Goal: Task Accomplishment & Management: Manage account settings

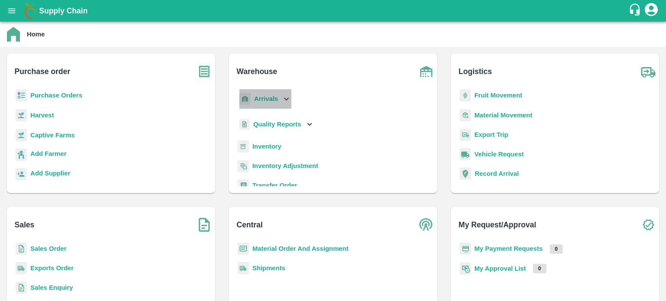
click at [287, 103] on icon at bounding box center [286, 99] width 10 height 10
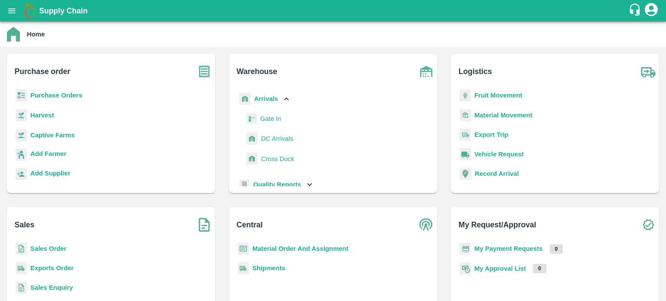
click at [286, 136] on span "DC Arrivals" at bounding box center [277, 139] width 32 height 10
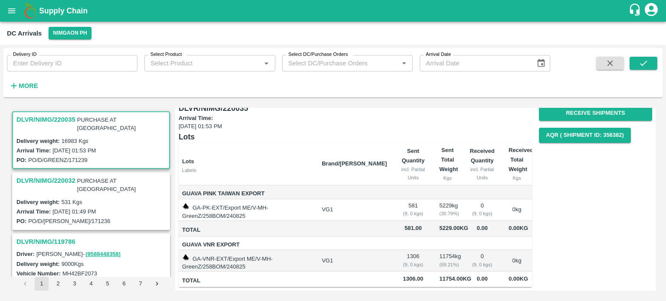
scroll to position [48, 0]
click at [38, 175] on h3 "DLVR/NIMG/220032" at bounding box center [45, 180] width 59 height 11
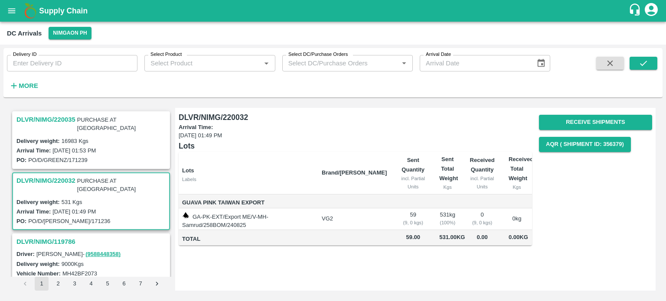
click at [57, 117] on h3 "DLVR/NIMG/220035" at bounding box center [45, 119] width 59 height 11
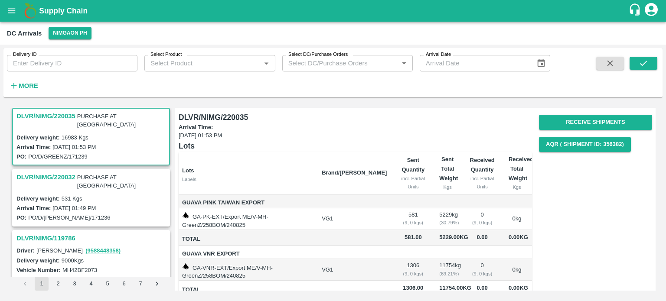
scroll to position [48, 0]
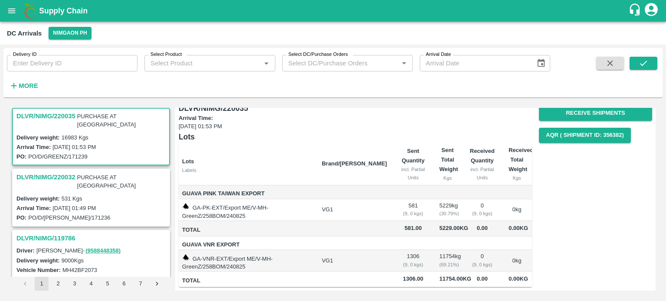
drag, startPoint x: 0, startPoint y: 11, endPoint x: 12, endPoint y: 13, distance: 11.8
click at [12, 13] on div "Supply Chain" at bounding box center [333, 11] width 666 height 22
click at [12, 13] on icon "open drawer" at bounding box center [11, 10] width 7 height 5
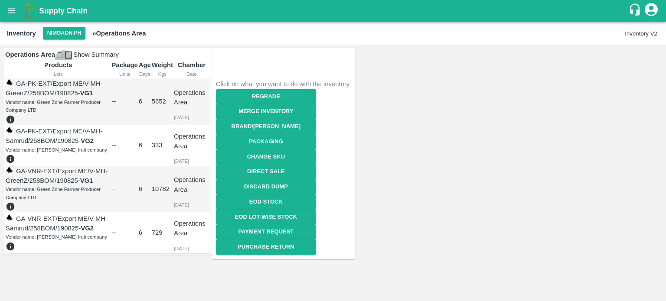
click at [62, 58] on input "checkbox" at bounding box center [60, 55] width 6 height 6
checkbox input "true"
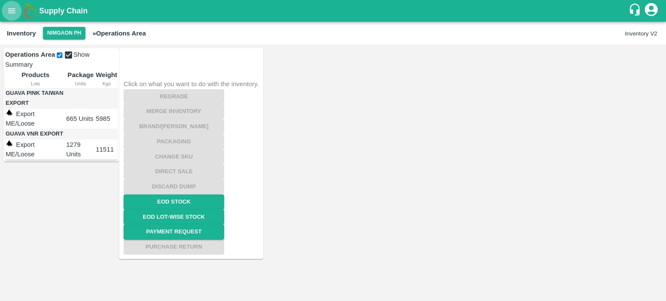
click at [13, 14] on icon "open drawer" at bounding box center [12, 11] width 10 height 10
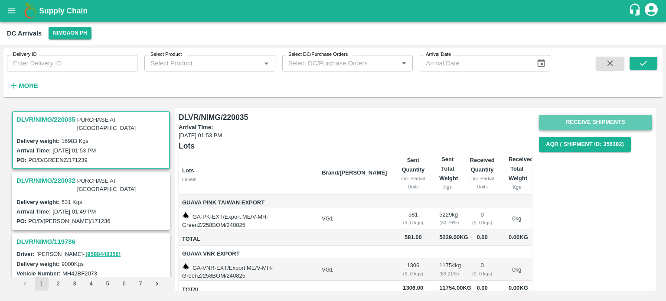
click at [591, 121] on button "Receive Shipments" at bounding box center [595, 122] width 113 height 15
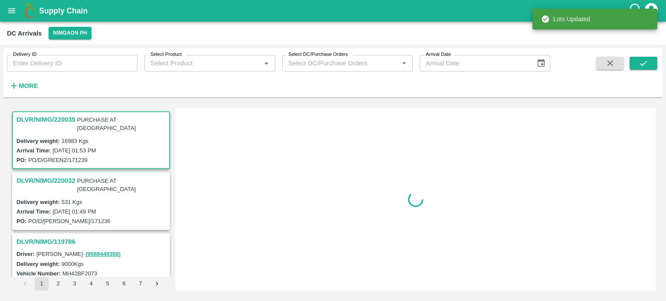
click at [33, 175] on h3 "DLVR/NIMG/220032" at bounding box center [45, 180] width 59 height 11
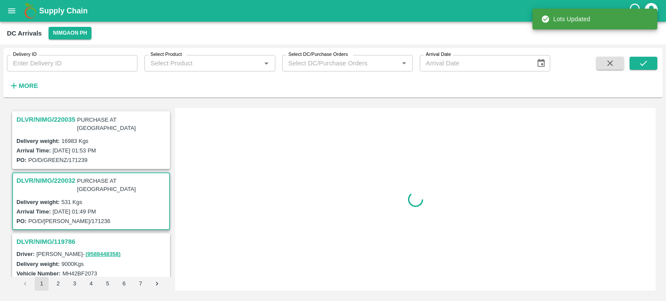
scroll to position [59, 0]
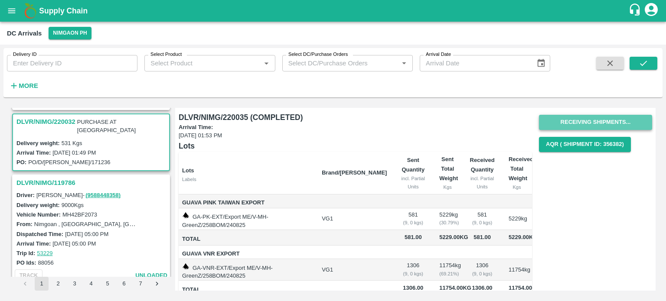
click at [584, 121] on button "Receiving Shipments..." at bounding box center [595, 122] width 113 height 15
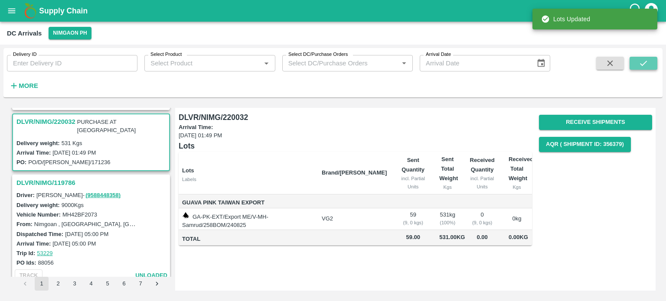
click at [640, 69] on button "submit" at bounding box center [643, 63] width 28 height 13
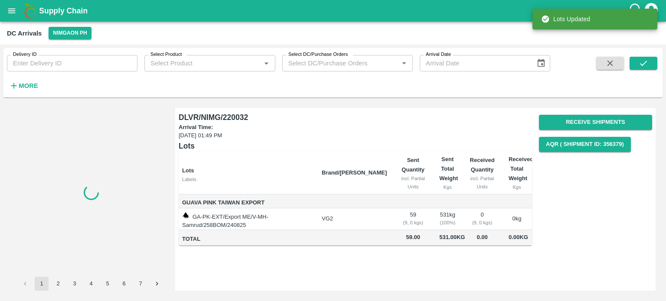
scroll to position [0, 0]
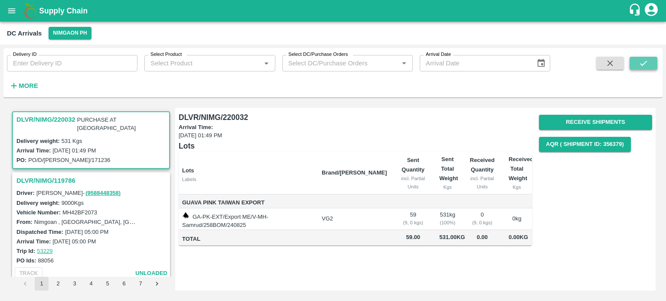
click at [646, 62] on icon "submit" at bounding box center [643, 63] width 10 height 10
click at [11, 13] on icon "open drawer" at bounding box center [12, 11] width 10 height 10
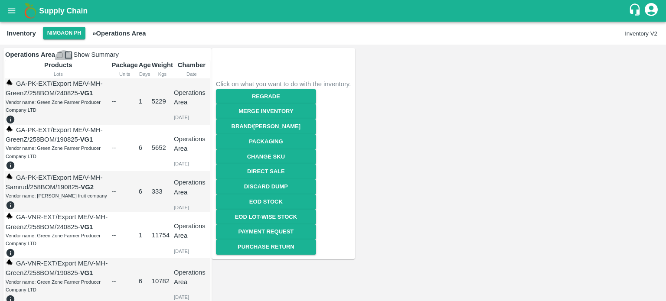
click at [62, 57] on input "checkbox" at bounding box center [60, 55] width 6 height 6
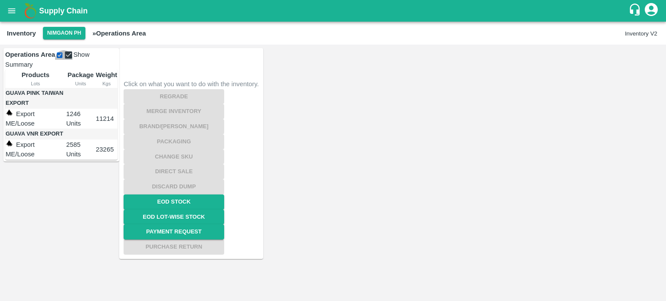
click at [62, 58] on input "checkbox" at bounding box center [60, 55] width 6 height 6
checkbox input "false"
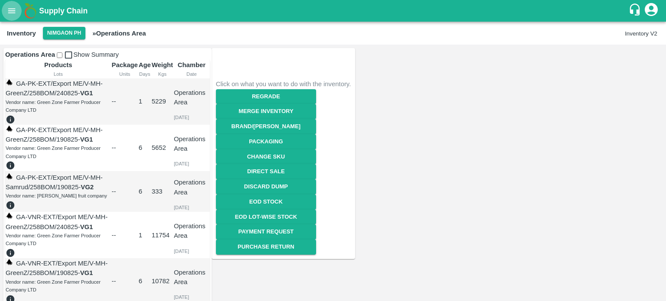
click at [7, 12] on icon "open drawer" at bounding box center [12, 11] width 10 height 10
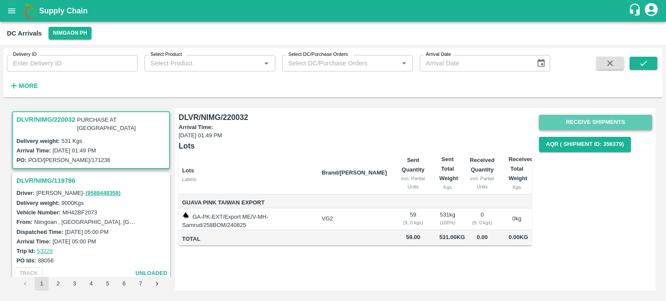
click at [587, 123] on button "Receive Shipments" at bounding box center [595, 122] width 113 height 15
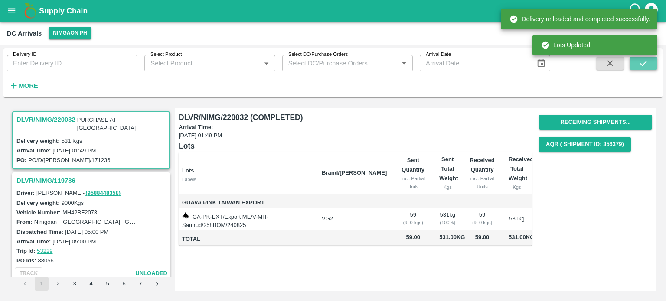
click at [646, 65] on icon "submit" at bounding box center [643, 63] width 10 height 10
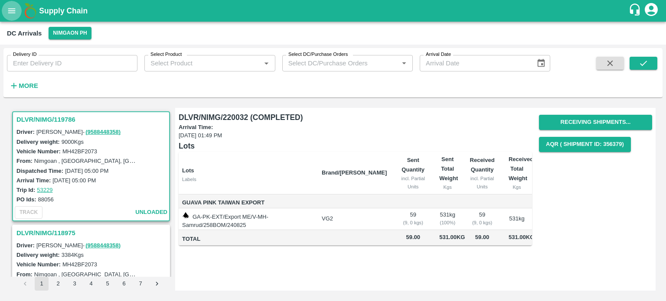
click at [12, 10] on icon "open drawer" at bounding box center [12, 11] width 10 height 10
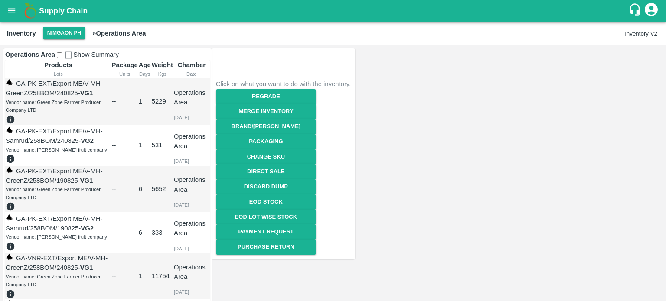
click at [62, 58] on input "checkbox" at bounding box center [60, 55] width 6 height 6
checkbox input "true"
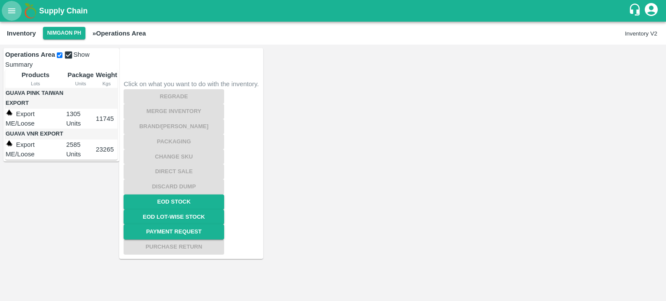
click at [14, 10] on icon "open drawer" at bounding box center [12, 11] width 10 height 10
click at [146, 301] on div at bounding box center [333, 301] width 666 height 0
click at [75, 37] on button "Nimgaon PH" at bounding box center [64, 33] width 42 height 13
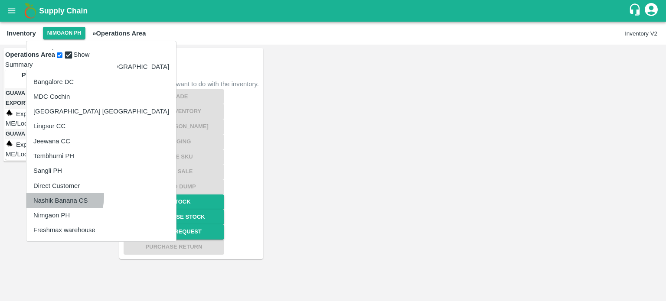
click at [60, 197] on li "Nashik Banana CS" at bounding box center [100, 200] width 149 height 15
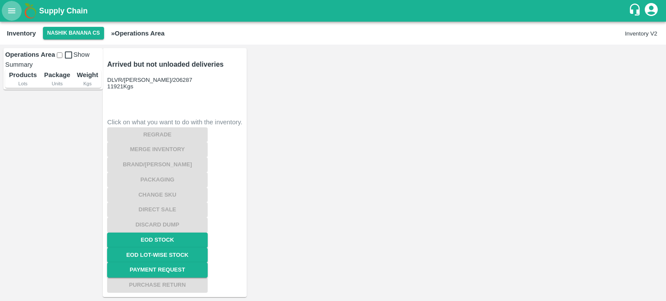
click at [10, 13] on icon "open drawer" at bounding box center [11, 10] width 7 height 5
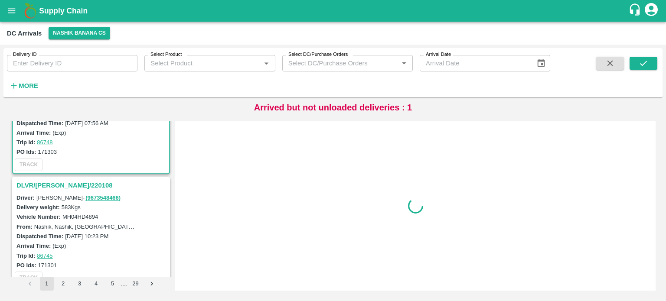
scroll to position [62, 0]
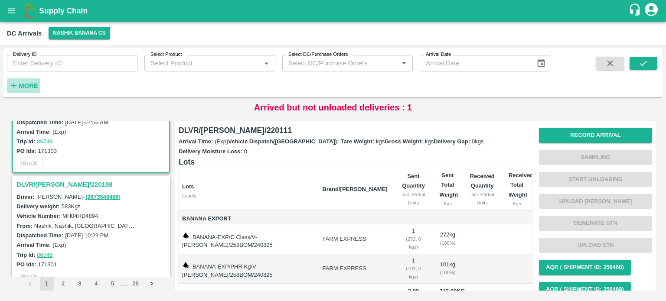
click at [33, 82] on strong "More" at bounding box center [28, 85] width 19 height 7
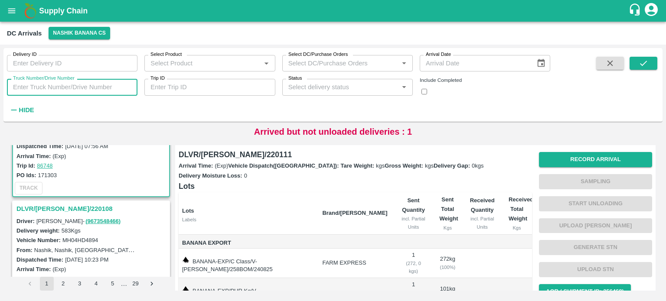
click at [69, 92] on input "Truck Number/Drive Number" at bounding box center [72, 87] width 130 height 16
type input "9656"
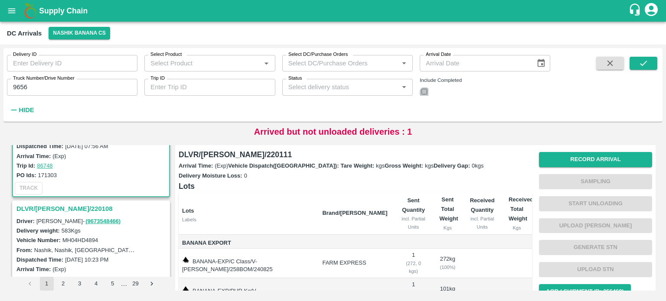
click at [426, 94] on input "checkbox" at bounding box center [424, 92] width 6 height 6
checkbox input "true"
click at [643, 65] on icon "submit" at bounding box center [643, 63] width 10 height 10
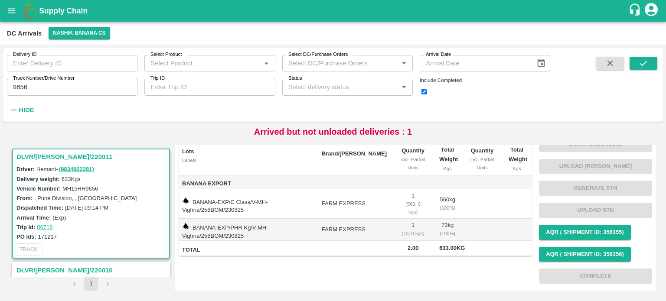
scroll to position [68, 0]
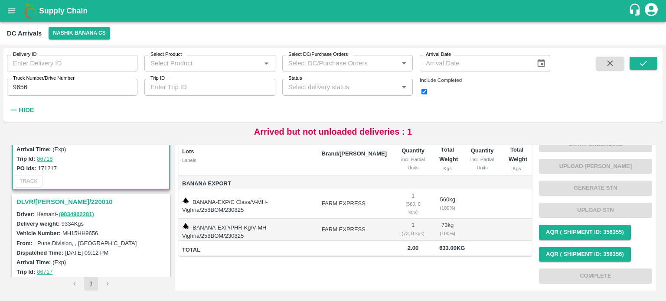
click at [55, 199] on h3 "DLVR/[PERSON_NAME]/220010" at bounding box center [92, 201] width 152 height 11
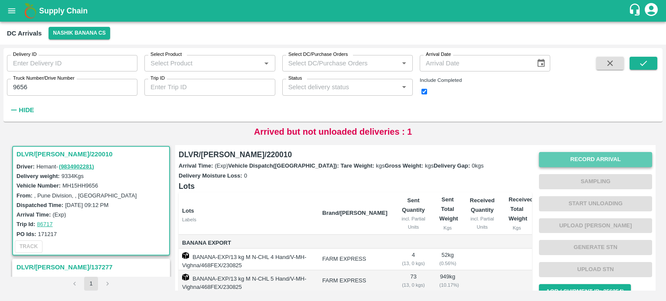
click at [590, 163] on button "Record Arrival" at bounding box center [595, 159] width 113 height 15
type input "DD/MM/YYYY hh:mm aa"
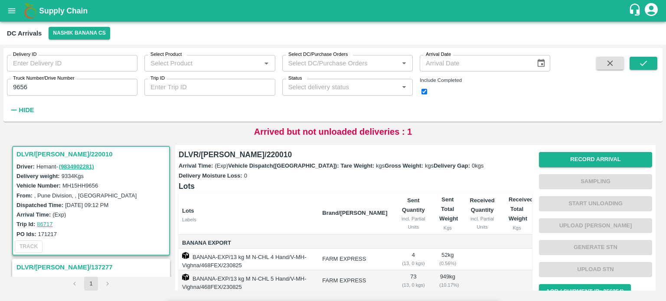
type input "[DATE] 08:00 AM"
type input "16030"
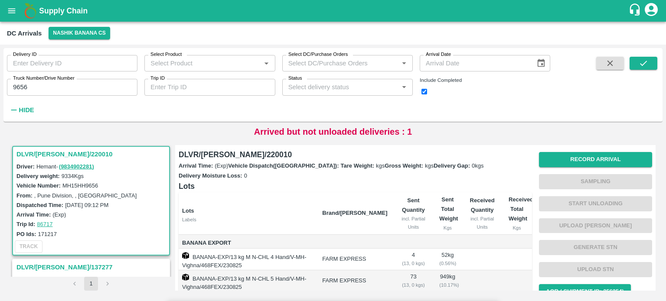
click at [0, 0] on input "Upload" at bounding box center [0, 0] width 0 height 0
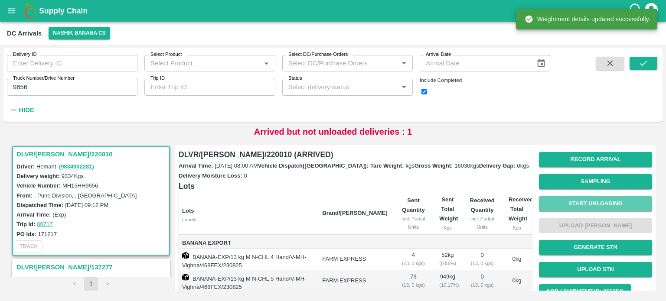
click at [582, 205] on button "Start Unloading" at bounding box center [595, 203] width 113 height 15
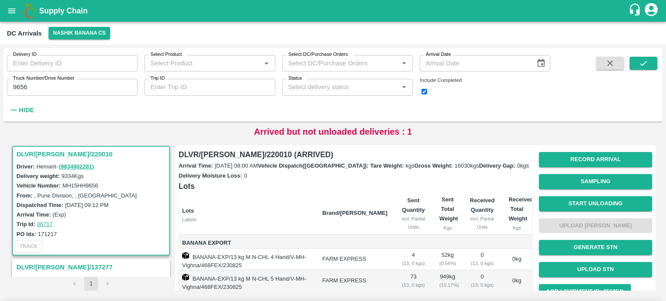
type input "0"
type input "52"
type input "518"
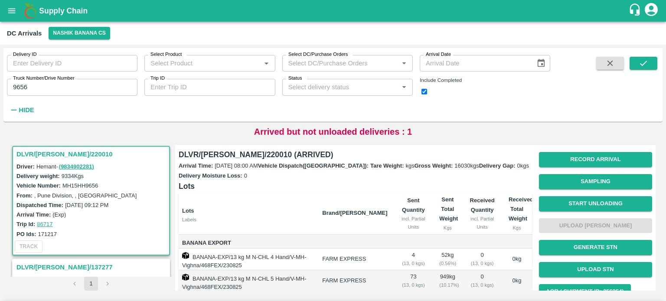
scroll to position [114, 0]
type input "96"
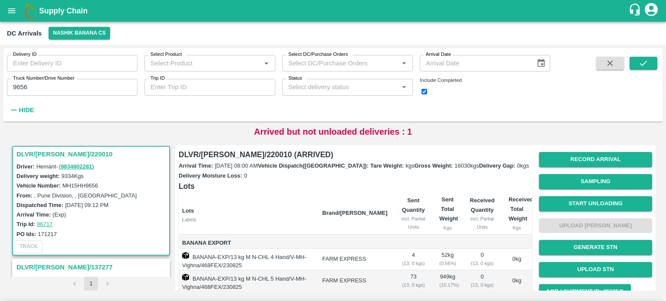
radio input "true"
type input "52"
type input "518"
type input "96"
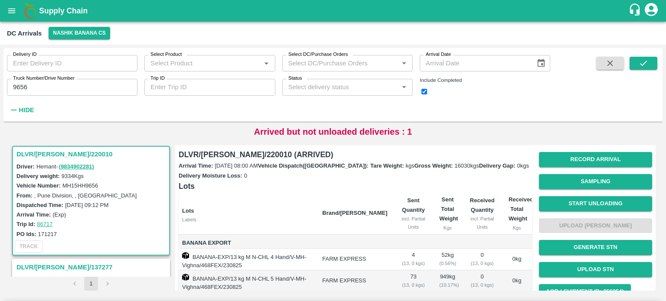
type input "52"
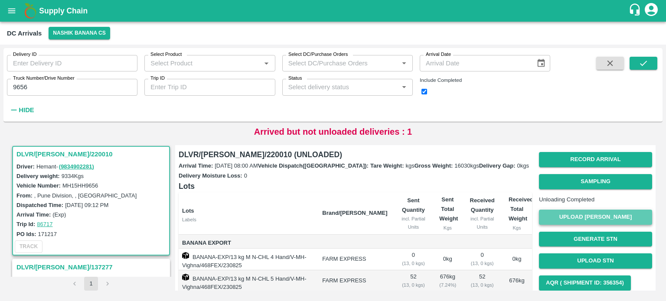
click at [586, 225] on button "Upload [PERSON_NAME]" at bounding box center [595, 217] width 113 height 15
type input "5905"
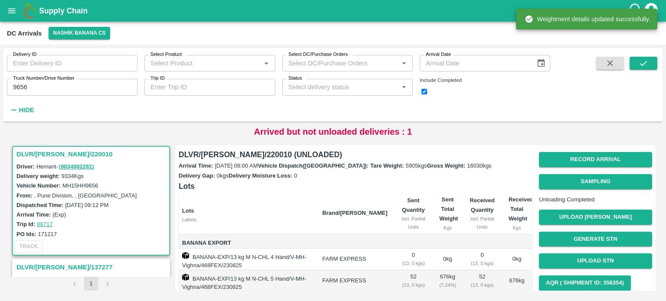
scroll to position [99, 0]
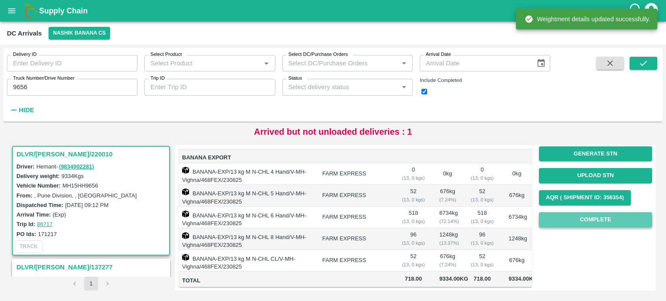
click at [588, 217] on button "Complete" at bounding box center [595, 219] width 113 height 15
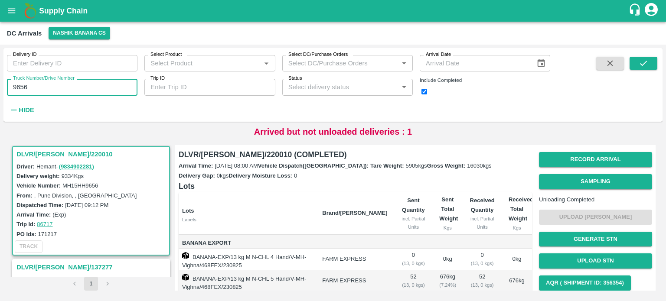
click at [19, 89] on input "9656" at bounding box center [72, 87] width 130 height 16
type input "5184"
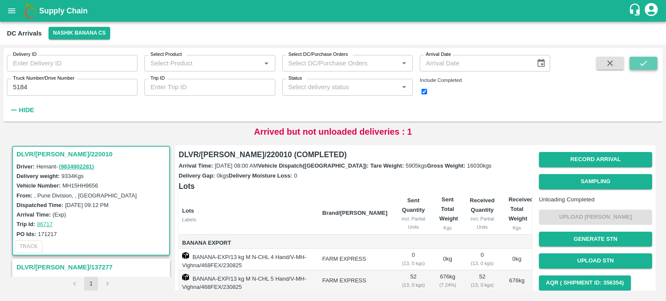
click at [645, 65] on icon "submit" at bounding box center [643, 63] width 10 height 10
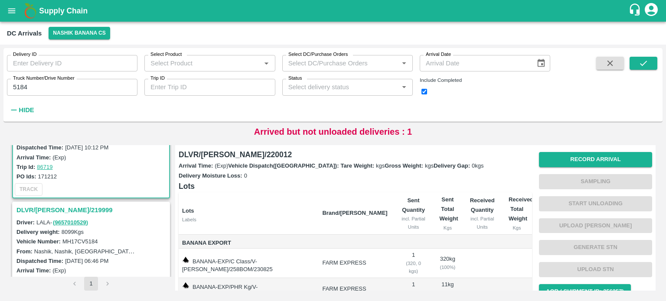
scroll to position [76, 0]
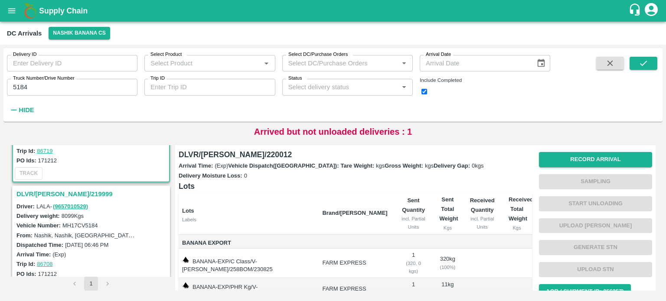
click at [47, 190] on h3 "DLVR/[PERSON_NAME]/219999" at bounding box center [92, 193] width 152 height 11
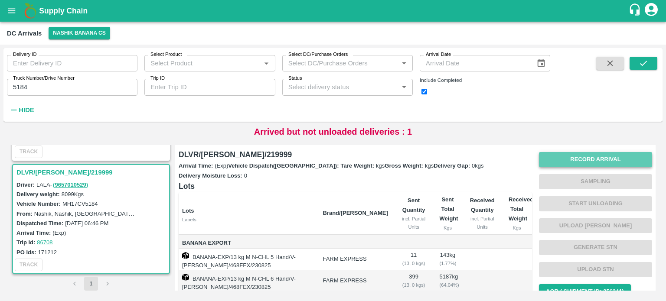
click at [577, 157] on button "Record Arrival" at bounding box center [595, 159] width 113 height 15
type input "DD/MM/YYYY hh:mm aa"
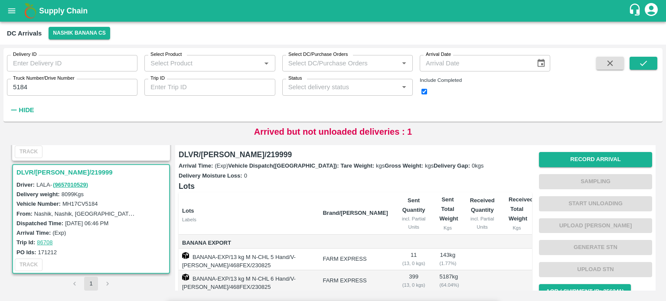
type input "[DATE] 07:00 AM"
type input "13785"
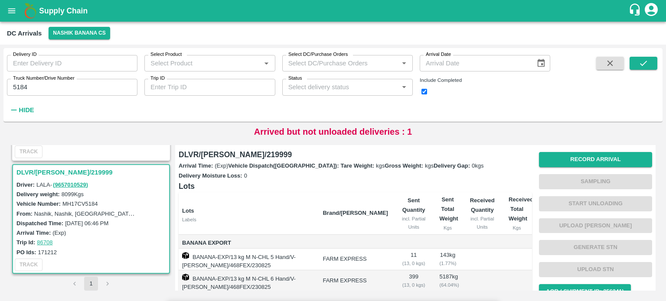
click at [0, 0] on input "Upload" at bounding box center [0, 0] width 0 height 0
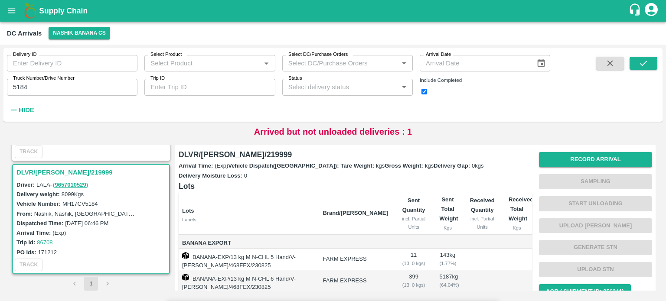
scroll to position [95, 0]
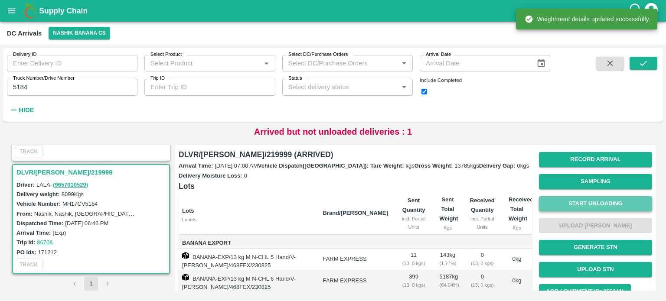
click at [593, 207] on button "Start Unloading" at bounding box center [595, 203] width 113 height 15
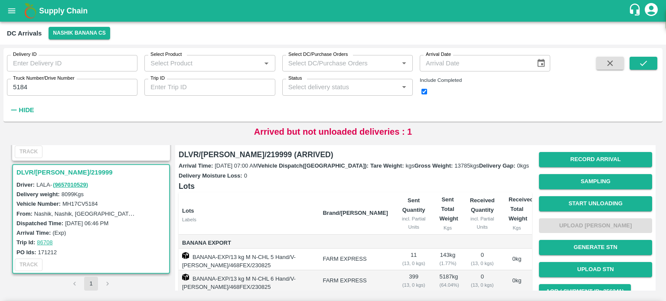
type input "9"
type input "423"
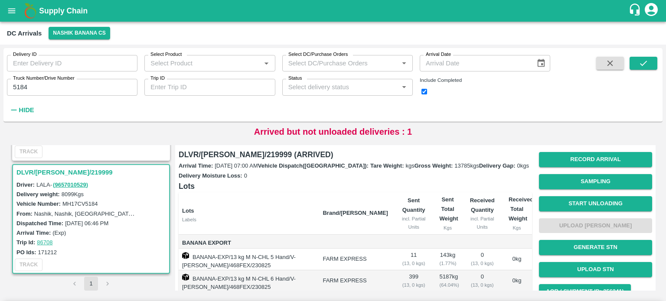
type input "149"
type input "42"
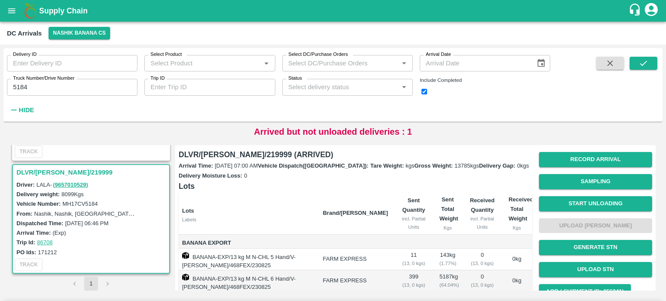
radio input "true"
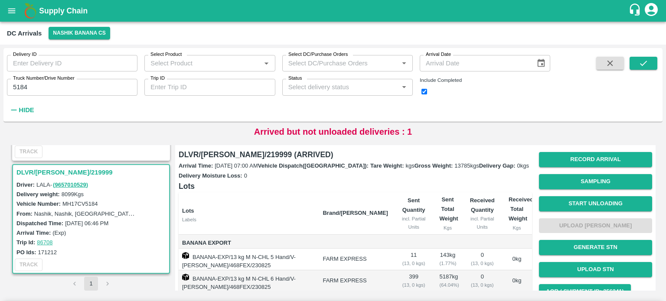
type input "9"
type input "423"
type input "149"
type input "42"
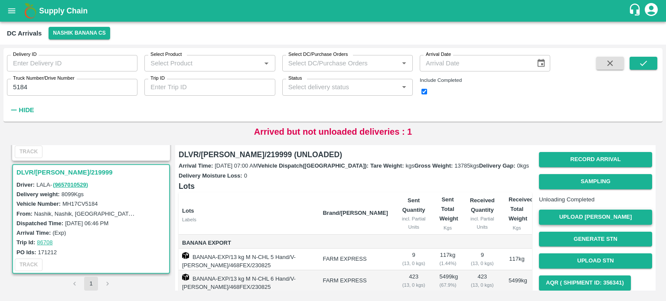
click at [589, 225] on button "Upload [PERSON_NAME]" at bounding box center [595, 217] width 113 height 15
type input "4950"
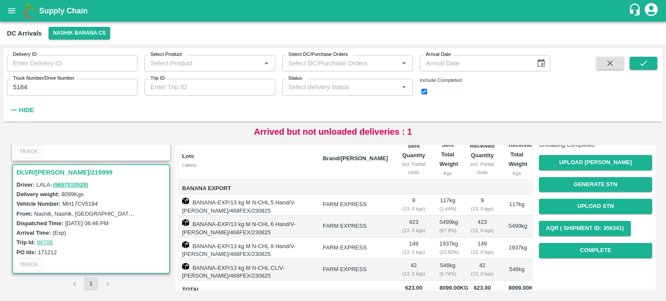
scroll to position [57, 0]
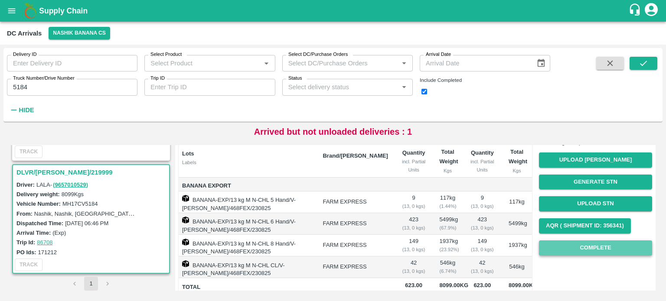
click at [595, 256] on button "Complete" at bounding box center [595, 247] width 113 height 15
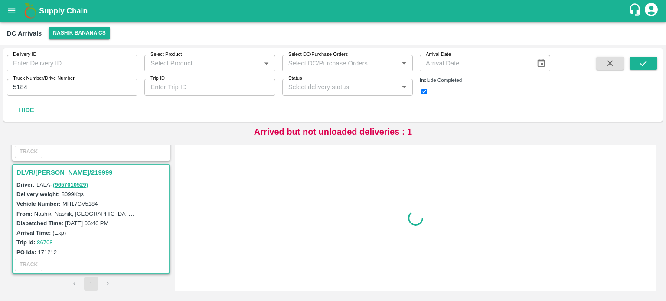
scroll to position [0, 0]
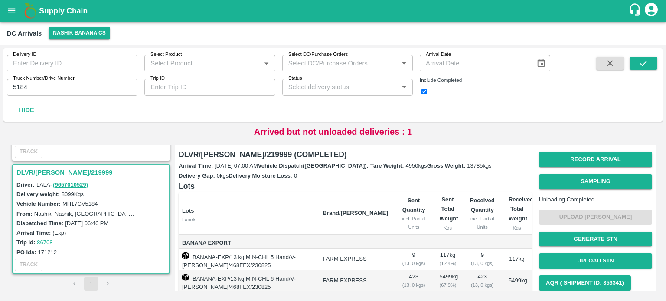
click at [17, 87] on input "5184" at bounding box center [72, 87] width 130 height 16
type input "3284"
click at [633, 68] on button "submit" at bounding box center [643, 63] width 28 height 13
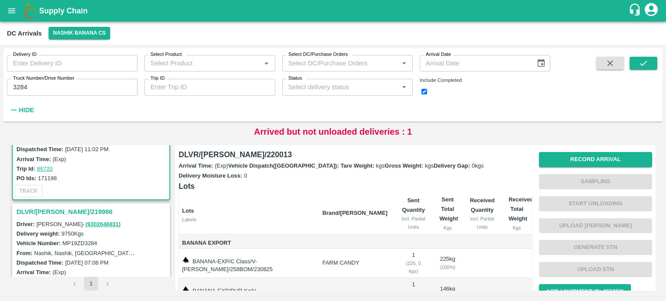
scroll to position [59, 0]
click at [55, 213] on h3 "DLVR/[PERSON_NAME]/219986" at bounding box center [92, 211] width 152 height 11
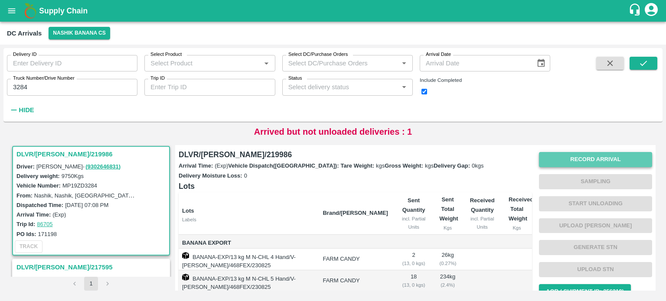
click at [578, 160] on button "Record Arrival" at bounding box center [595, 159] width 113 height 15
type input "16840"
type input "DD/MM/YYYY hh:mm aa"
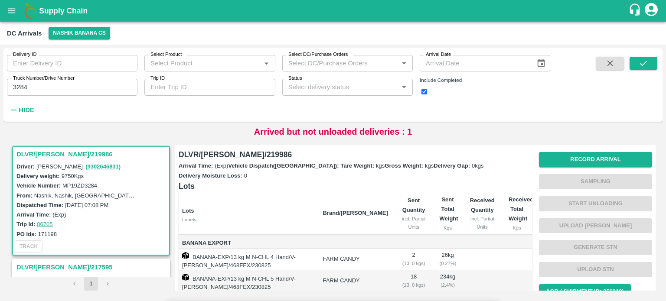
type input "[DATE] 09:00 AM"
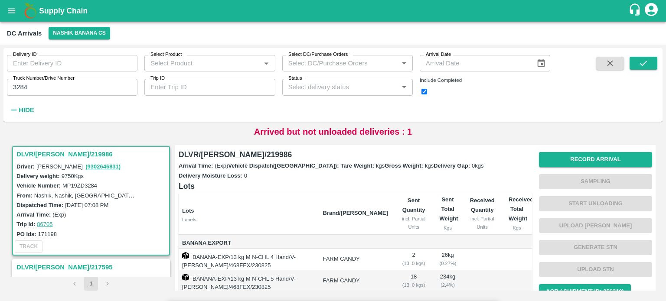
click at [0, 0] on input "Upload" at bounding box center [0, 0] width 0 height 0
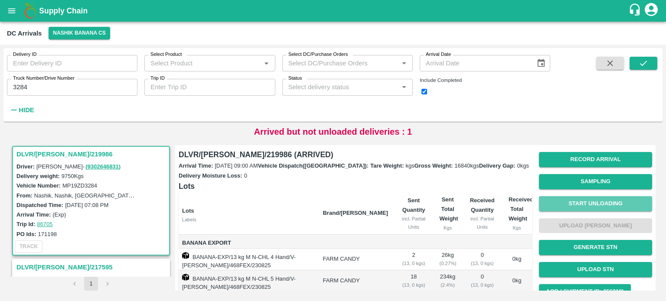
click at [590, 202] on button "Start Unloading" at bounding box center [595, 203] width 113 height 15
type input "1"
type input "17"
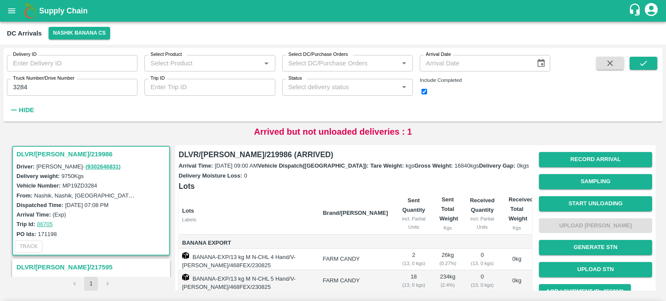
type input "372"
type input "336"
type input "22"
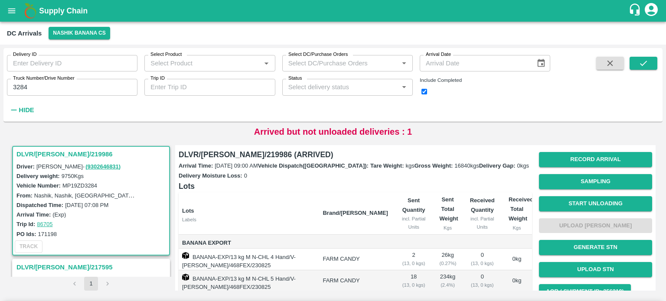
radio input "true"
type input "1"
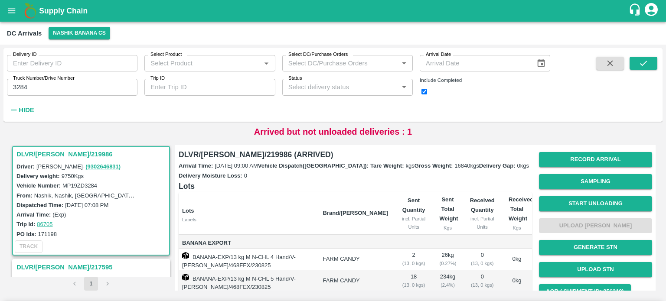
type input "17"
type input "372"
type input "336"
type input "22"
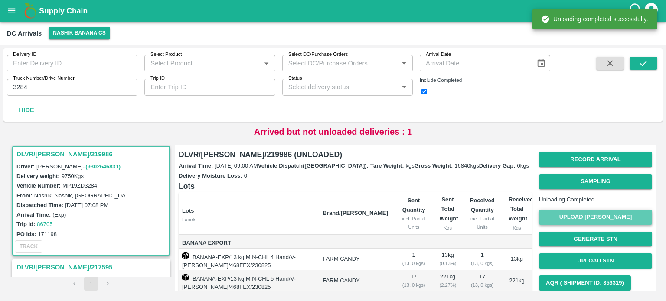
click at [598, 223] on button "Upload [PERSON_NAME]" at bounding box center [595, 217] width 113 height 15
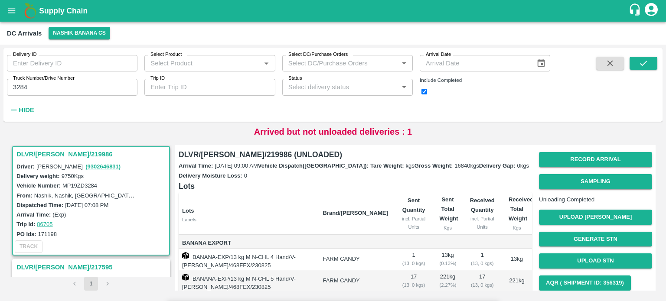
type input "6130"
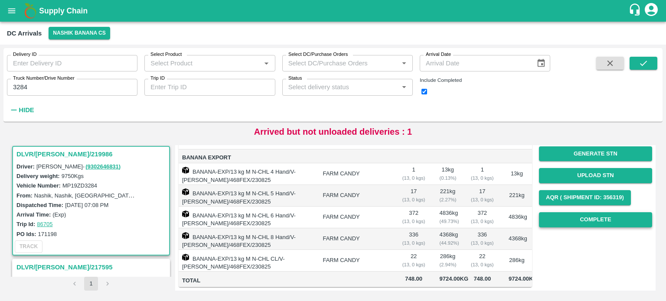
scroll to position [94, 0]
click at [586, 216] on button "Complete" at bounding box center [595, 219] width 113 height 15
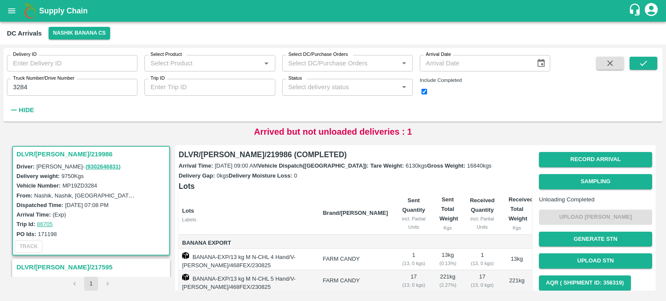
click at [17, 90] on input "3284" at bounding box center [72, 87] width 130 height 16
click at [641, 67] on icon "submit" at bounding box center [643, 63] width 10 height 10
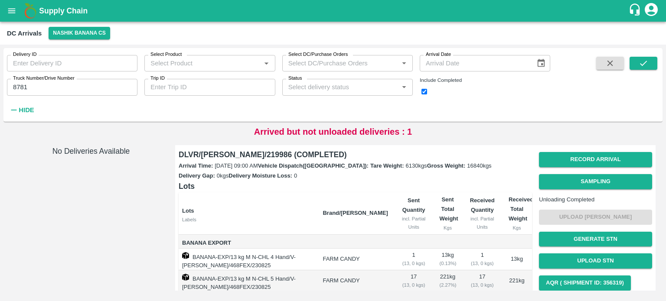
click at [19, 90] on input "8781" at bounding box center [72, 87] width 130 height 16
type input "0252"
click at [646, 60] on icon "submit" at bounding box center [643, 63] width 10 height 10
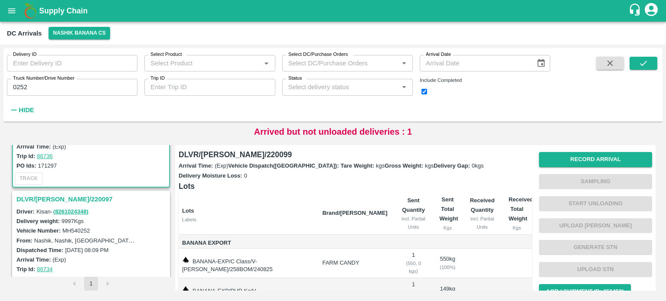
scroll to position [72, 0]
click at [52, 199] on h3 "DLVR/[PERSON_NAME]/220097" at bounding box center [92, 198] width 152 height 11
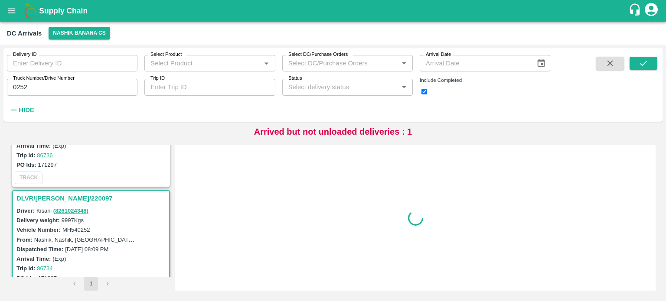
scroll to position [116, 0]
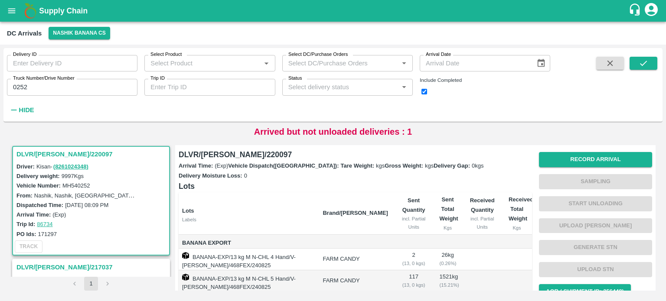
click at [81, 187] on label "MH540252" at bounding box center [76, 185] width 28 height 6
copy label "MH540252"
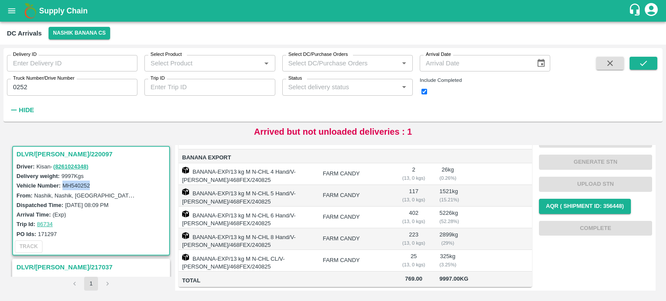
scroll to position [0, 0]
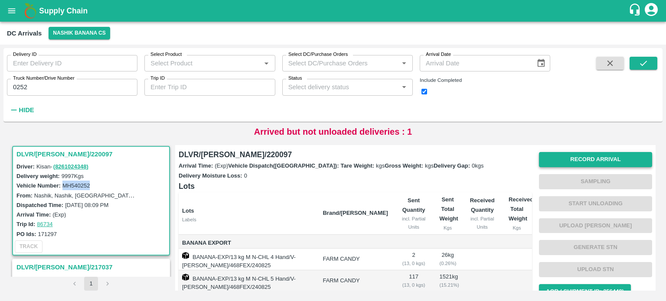
click at [575, 159] on button "Record Arrival" at bounding box center [595, 159] width 113 height 15
type input "17270"
type input "DD/MM/YYYY hh:mm aa"
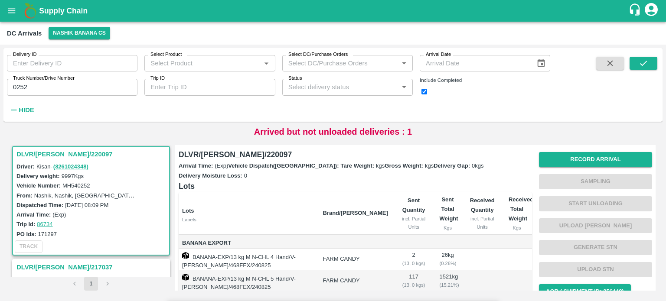
type input "[DATE] 06:50 AM"
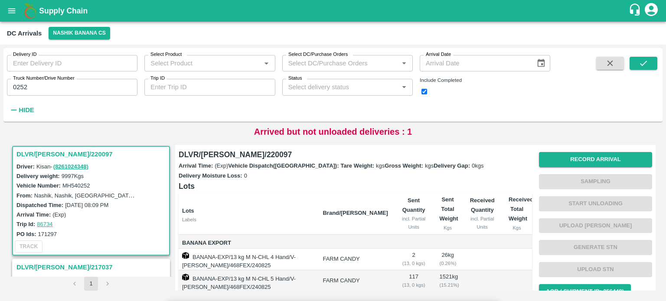
click at [0, 0] on input "Upload" at bounding box center [0, 0] width 0 height 0
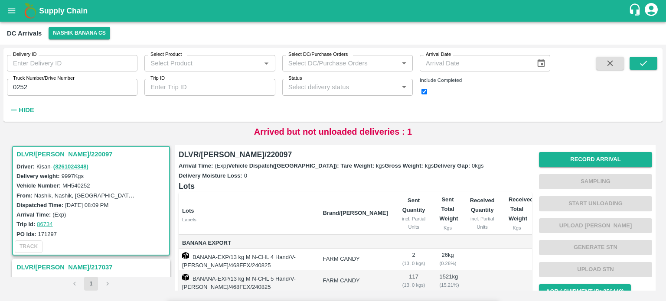
scroll to position [76, 0]
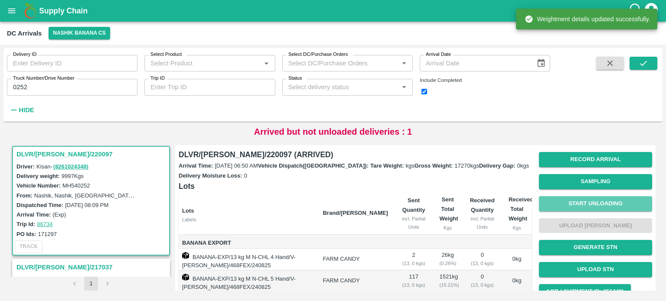
click at [591, 205] on button "Start Unloading" at bounding box center [595, 203] width 113 height 15
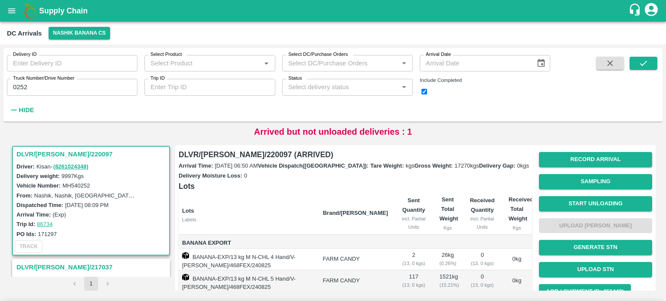
type input "177"
type input "334"
type input "227"
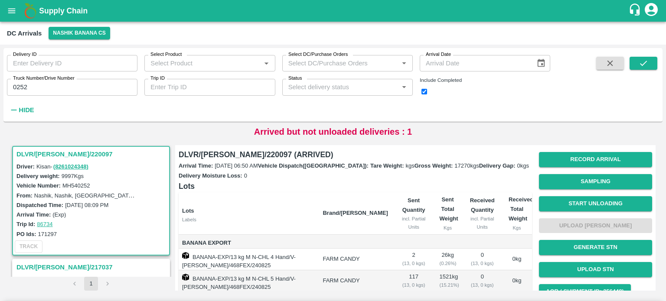
type input "29"
radio input "true"
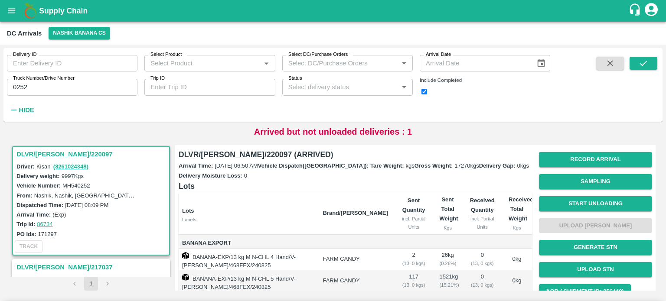
type input "2"
type input "177"
type input "334"
type input "227"
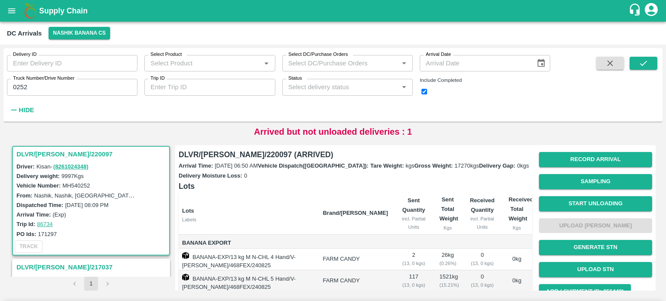
type input "29"
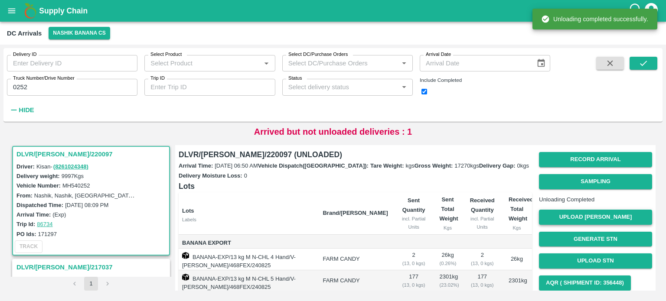
click at [586, 225] on button "Upload [PERSON_NAME]" at bounding box center [595, 217] width 113 height 15
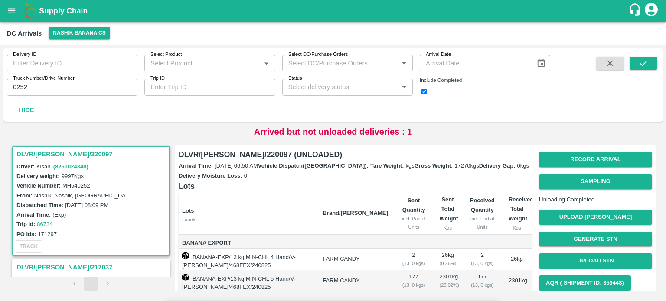
type input "6395"
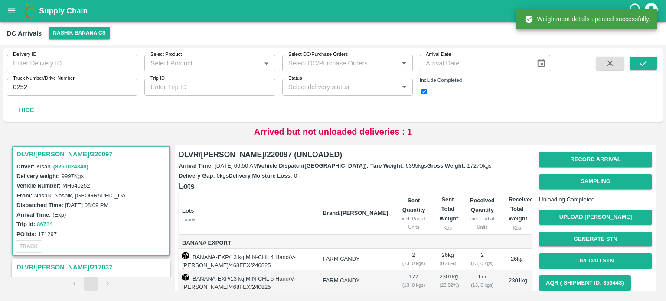
scroll to position [102, 0]
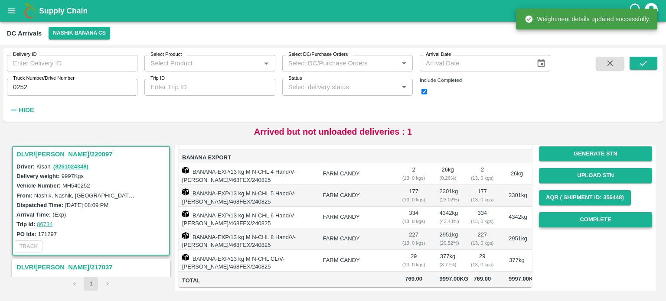
click at [587, 217] on button "Complete" at bounding box center [595, 219] width 113 height 15
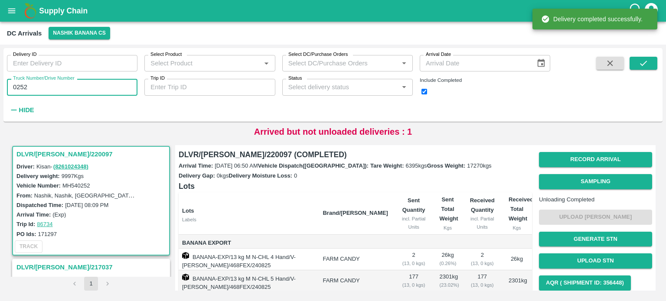
click at [19, 88] on input "0252" at bounding box center [72, 87] width 130 height 16
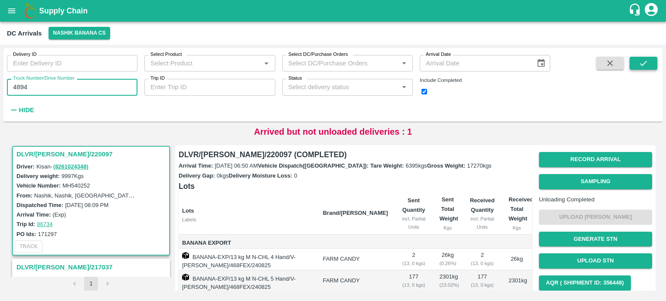
type input "4894"
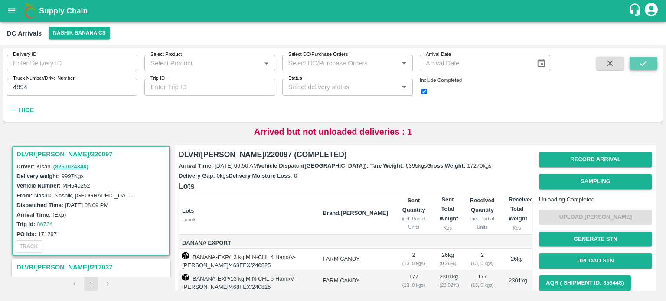
click at [643, 63] on icon "submit" at bounding box center [643, 63] width 10 height 10
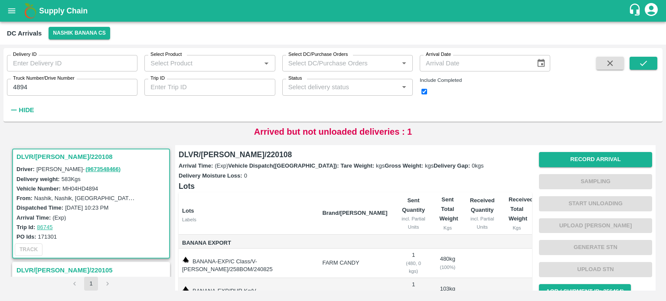
scroll to position [88, 0]
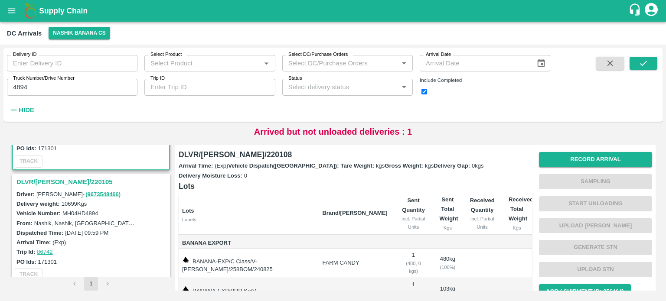
click at [45, 182] on h3 "DLVR/[PERSON_NAME]/220105" at bounding box center [92, 181] width 152 height 11
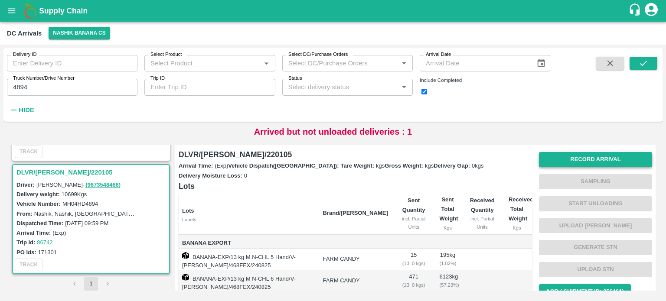
click at [594, 154] on button "Record Arrival" at bounding box center [595, 159] width 113 height 15
type input "DD/MM/YYYY hh:mm aa"
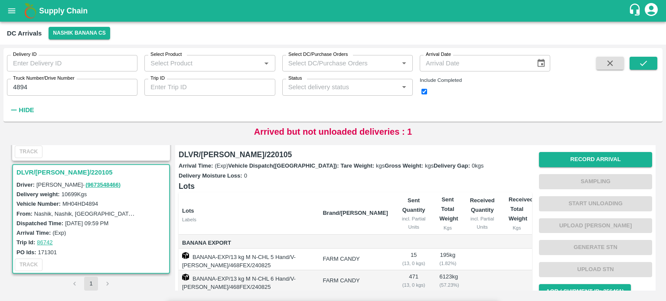
type input "[DATE] 06:00 AM"
type input "17925"
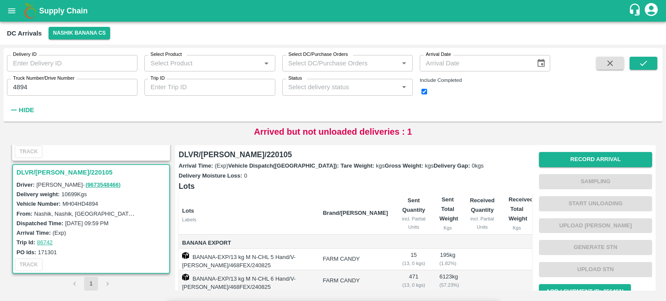
click at [0, 0] on input "Upload" at bounding box center [0, 0] width 0 height 0
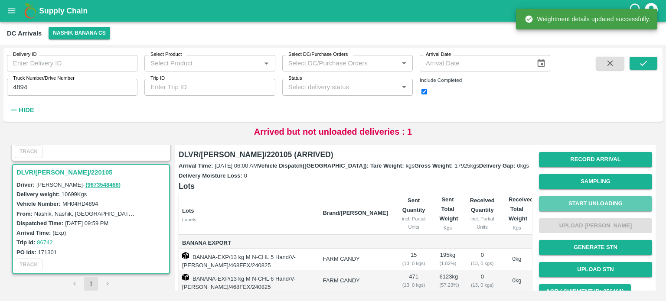
click at [586, 202] on button "Start Unloading" at bounding box center [595, 203] width 113 height 15
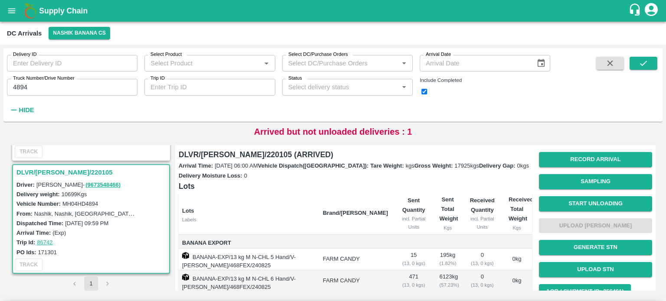
type input "470"
type input "282"
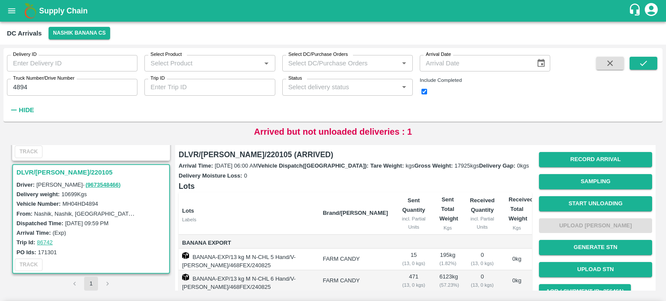
scroll to position [56, 0]
type input "55"
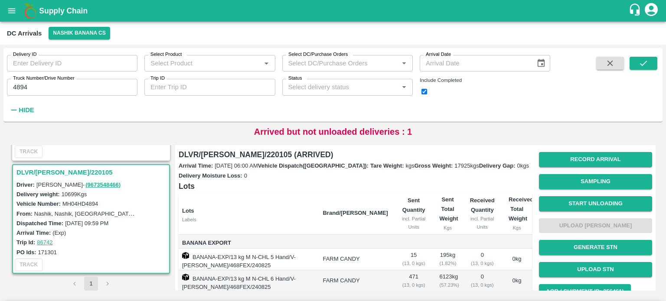
radio input "true"
type input "15"
type input "470"
type input "282"
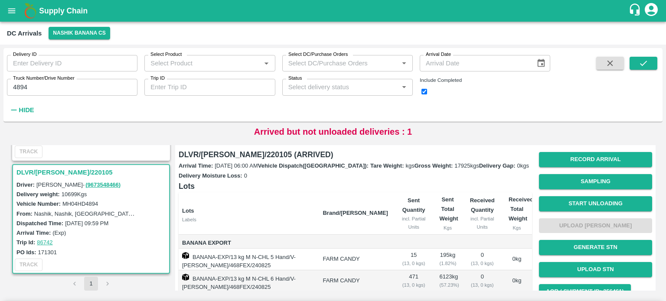
type input "55"
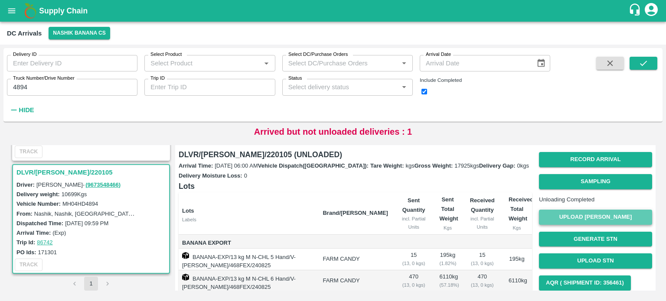
click at [593, 223] on button "Upload [PERSON_NAME]" at bounding box center [595, 217] width 113 height 15
type input "6300"
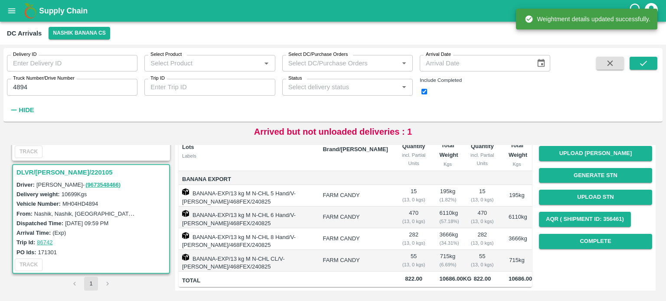
scroll to position [65, 0]
click at [611, 247] on button "Complete" at bounding box center [595, 241] width 113 height 15
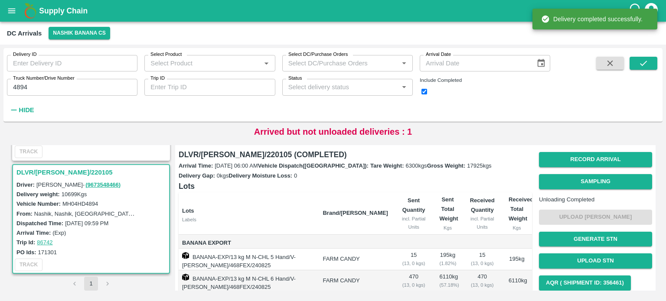
click at [15, 84] on input "4894" at bounding box center [72, 87] width 130 height 16
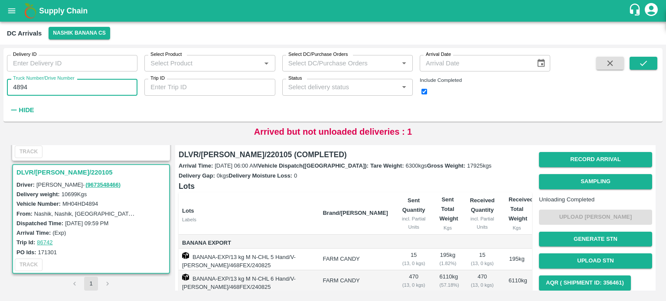
click at [15, 84] on input "4894" at bounding box center [72, 87] width 130 height 16
type input "6216"
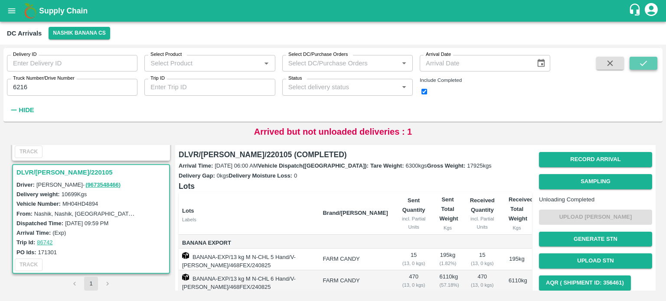
click at [640, 65] on icon "submit" at bounding box center [643, 63] width 10 height 10
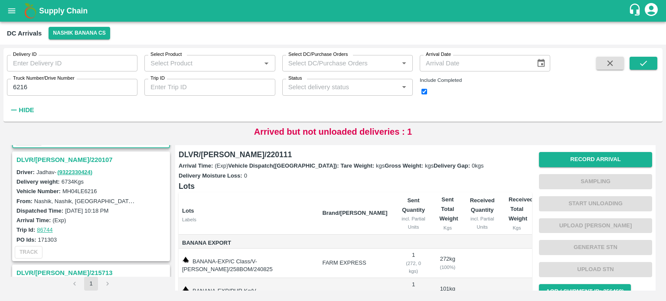
scroll to position [111, 0]
click at [49, 162] on h3 "DLVR/[PERSON_NAME]/220107" at bounding box center [92, 159] width 152 height 11
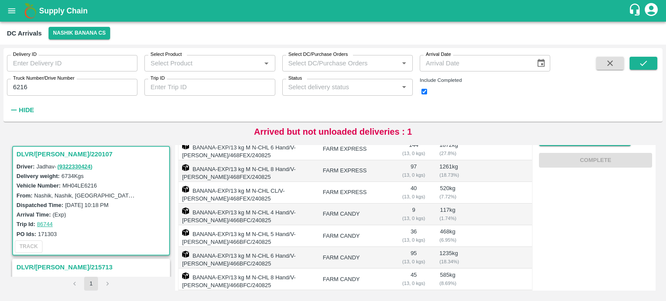
scroll to position [306, 0]
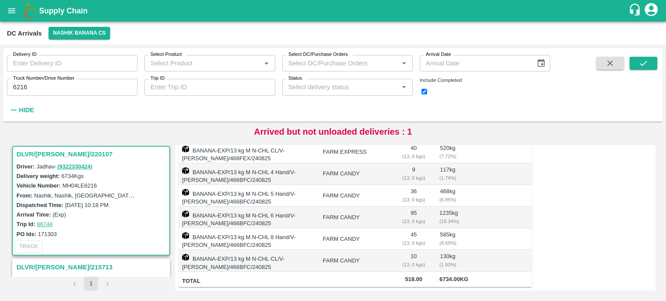
click at [90, 187] on label "MH04LE6216" at bounding box center [79, 185] width 35 height 6
copy label "MH04LE6216"
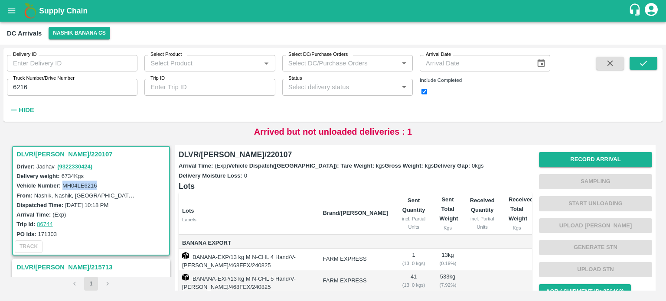
scroll to position [0, 0]
click at [585, 163] on button "Record Arrival" at bounding box center [595, 159] width 113 height 15
type input "13260"
type input "DD/MM/YYYY hh:mm aa"
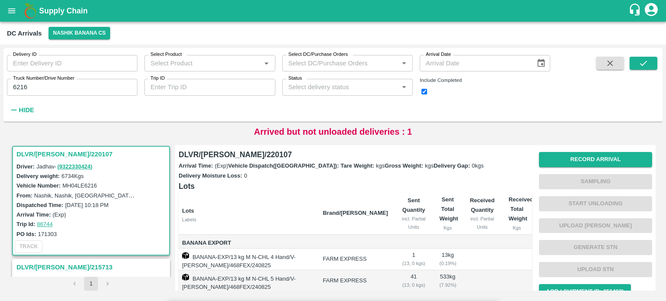
type input "[DATE] 07:45 AM"
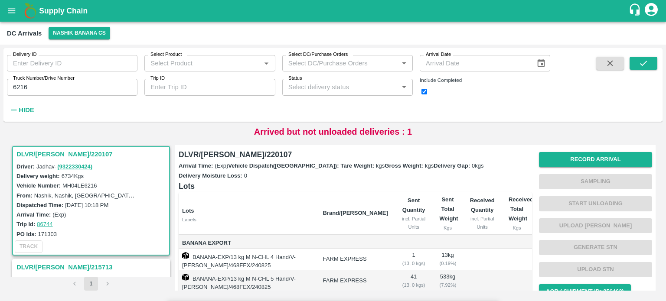
click at [0, 0] on input "Upload" at bounding box center [0, 0] width 0 height 0
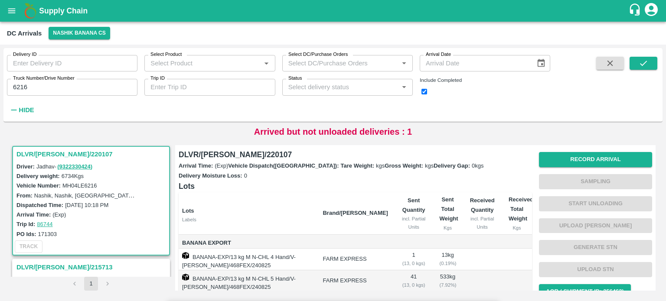
click at [0, 0] on input "Upload" at bounding box center [0, 0] width 0 height 0
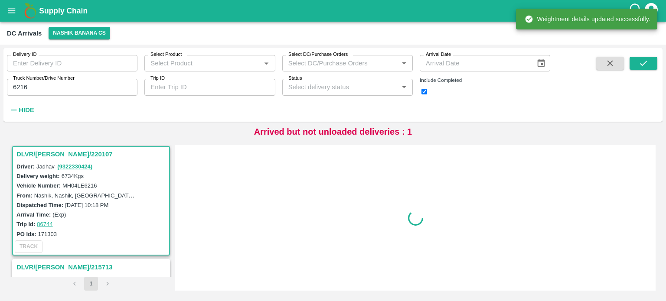
scroll to position [0, 0]
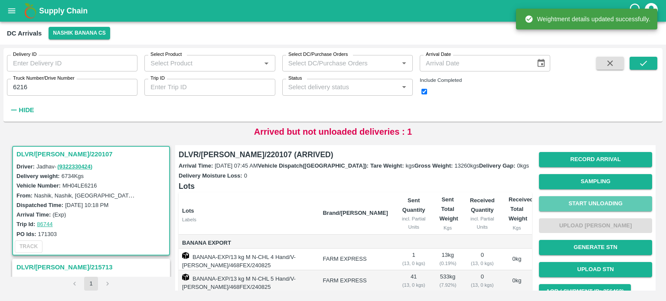
click at [587, 203] on button "Start Unloading" at bounding box center [595, 203] width 113 height 15
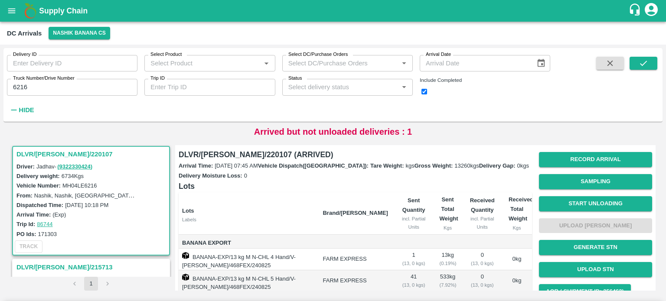
type input "0"
type input "144"
type input "136"
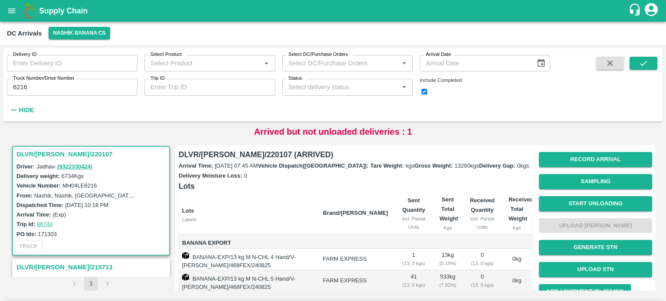
scroll to position [133, 0]
type input "107"
type input "36"
type input "0"
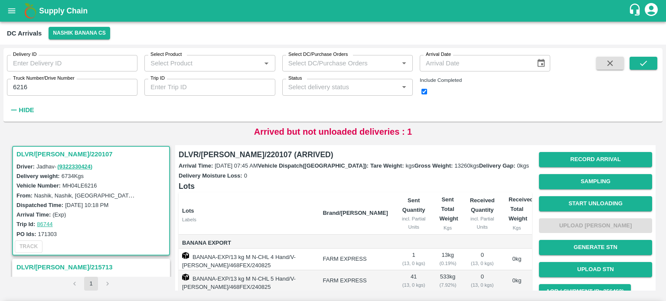
type input "7"
type input "106"
type input "69"
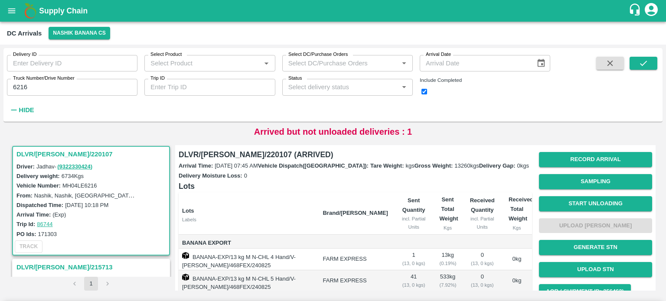
type input "3"
radio input "true"
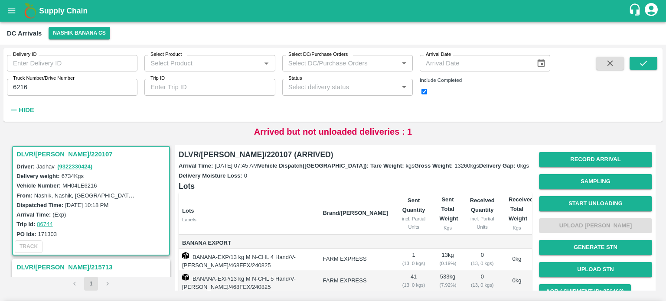
type input "144"
type input "136"
type input "107"
type input "36"
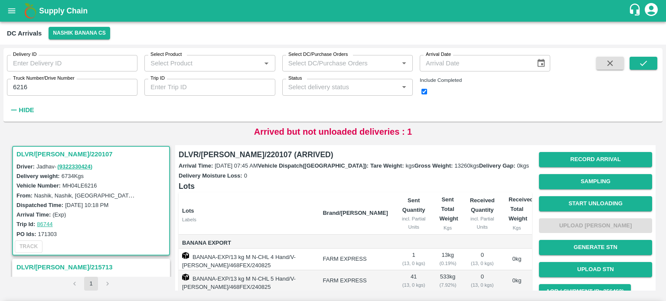
type input "7"
type input "106"
type input "69"
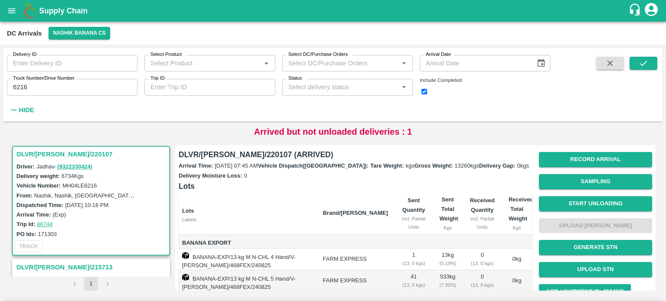
type input "3"
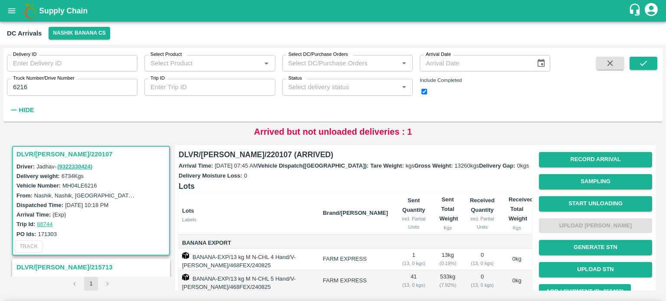
scroll to position [0, 0]
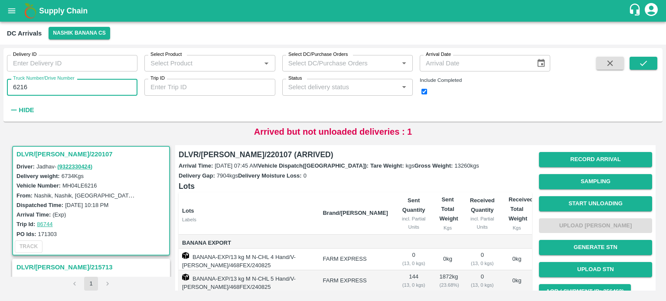
click at [20, 88] on input "6216" at bounding box center [72, 87] width 130 height 16
type input "1868"
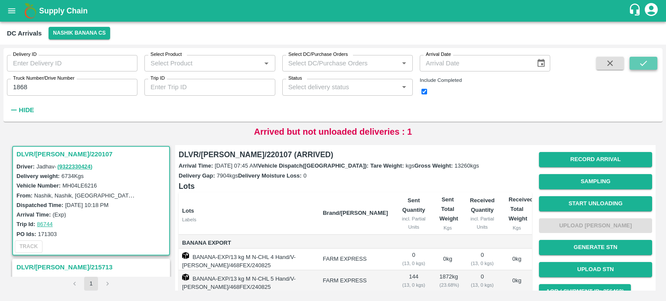
click at [649, 63] on button "submit" at bounding box center [643, 63] width 28 height 13
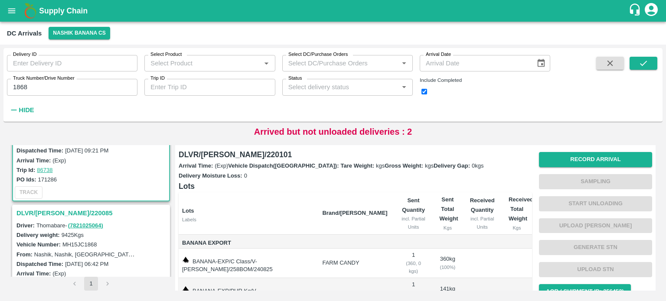
scroll to position [68, 0]
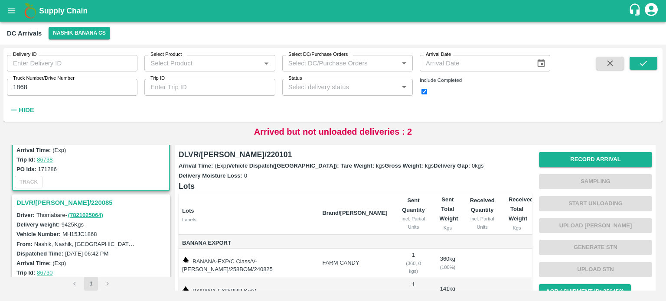
click at [65, 199] on h3 "DLVR/[PERSON_NAME]/220085" at bounding box center [92, 202] width 152 height 11
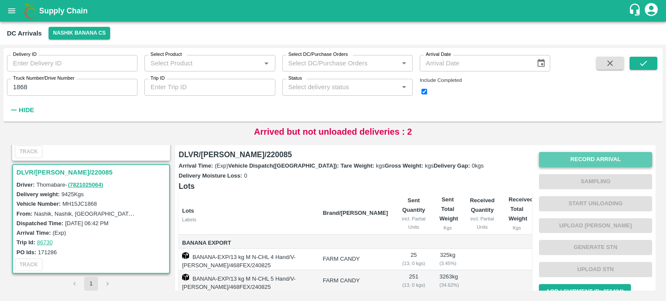
click at [587, 161] on button "Record Arrival" at bounding box center [595, 159] width 113 height 15
type input "DD/MM/YYYY hh:mm aa"
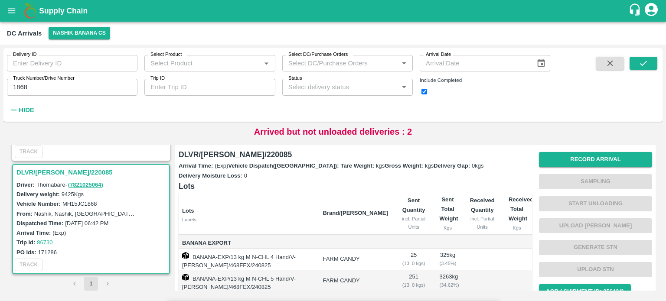
type input "[DATE] 08:25 AM"
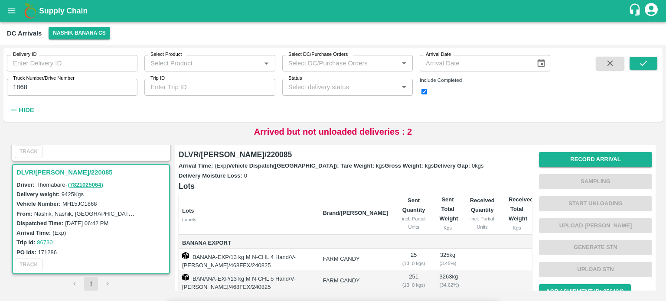
type input "13260"
click at [0, 0] on input "Upload" at bounding box center [0, 0] width 0 height 0
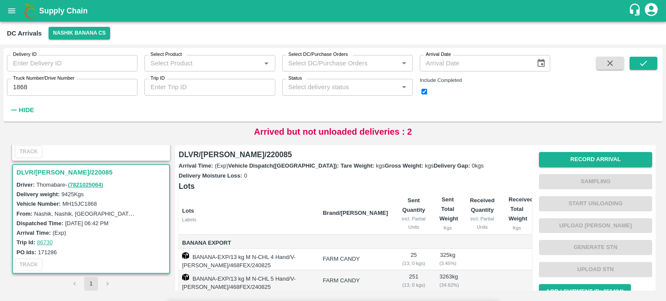
scroll to position [86, 0]
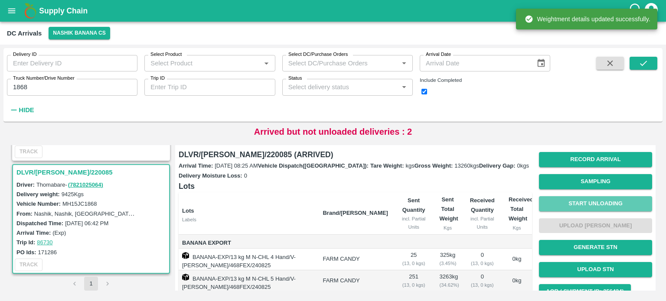
click at [593, 202] on button "Start Unloading" at bounding box center [595, 203] width 113 height 15
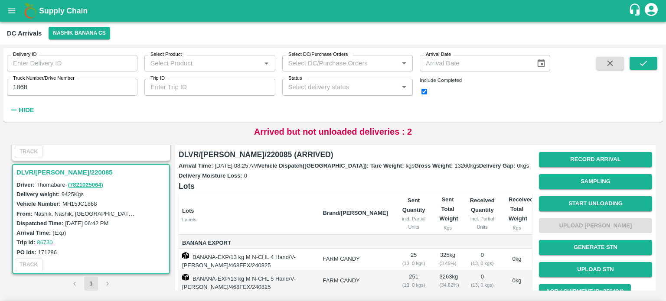
type input "33"
type input "250"
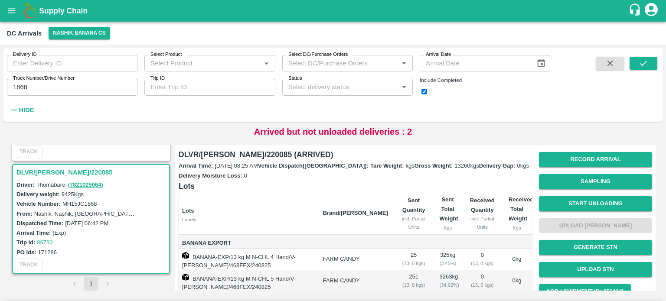
type input "404"
type input "24"
type input "14"
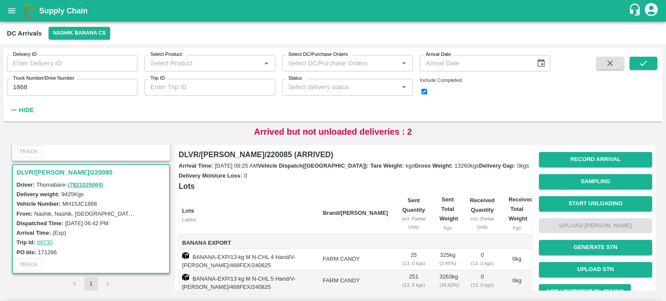
radio input "true"
type input "33"
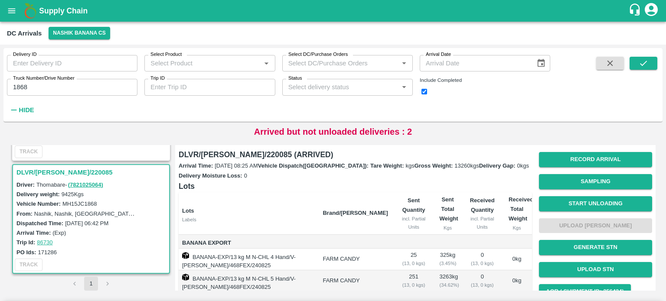
type input "250"
type input "404"
type input "24"
type input "14"
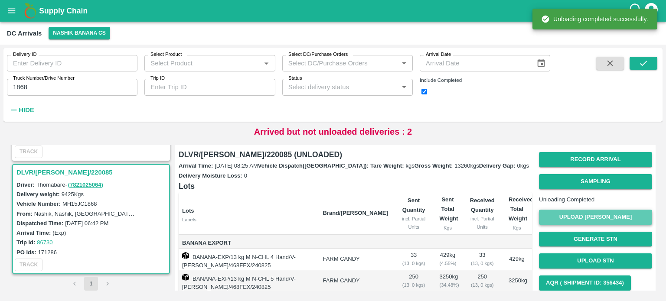
click at [593, 224] on button "Upload [PERSON_NAME]" at bounding box center [595, 217] width 113 height 15
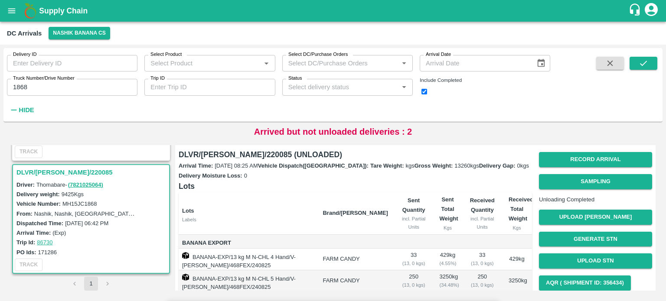
type input "6010"
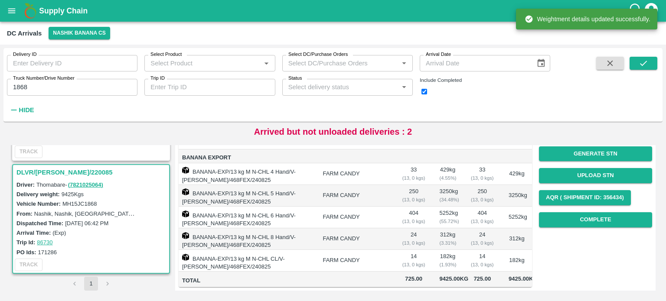
scroll to position [113, 0]
click at [581, 212] on button "Complete" at bounding box center [595, 219] width 113 height 15
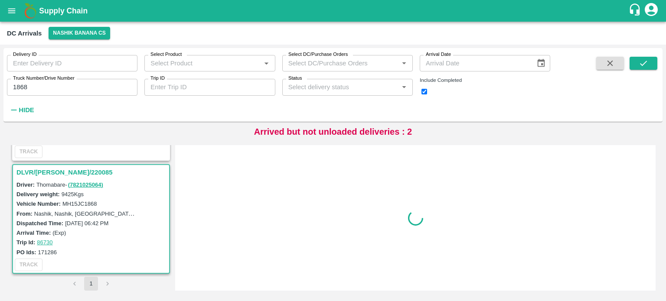
scroll to position [0, 0]
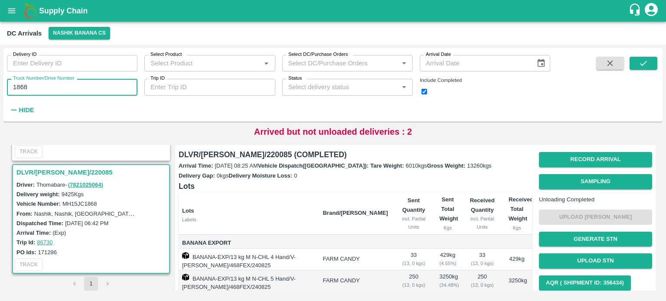
click at [23, 91] on input "1868" at bounding box center [72, 87] width 130 height 16
type input "5221"
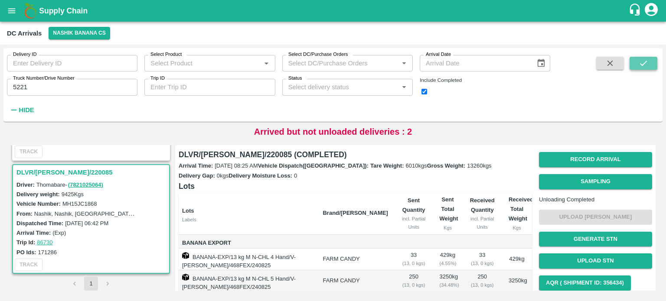
click at [645, 63] on icon "submit" at bounding box center [643, 63] width 10 height 10
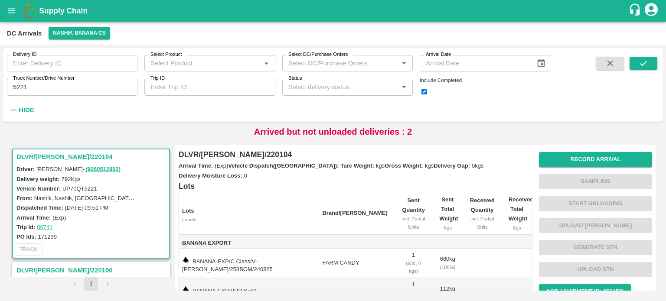
scroll to position [36, 0]
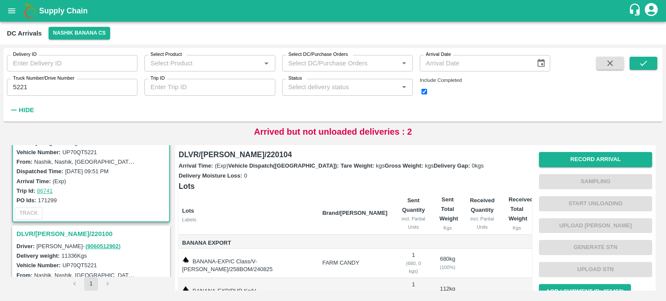
click at [71, 233] on h3 "DLVR/[PERSON_NAME]/220100" at bounding box center [92, 233] width 152 height 11
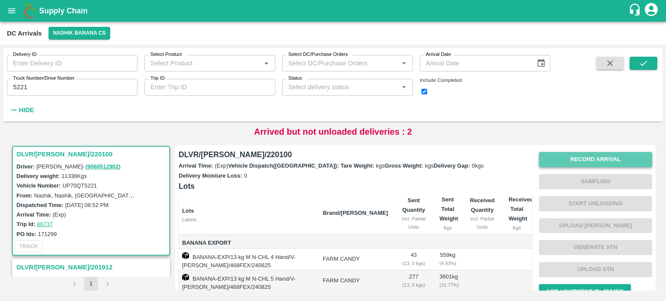
click at [568, 158] on button "Record Arrival" at bounding box center [595, 159] width 113 height 15
type input "DD/MM/YYYY hh:mm aa"
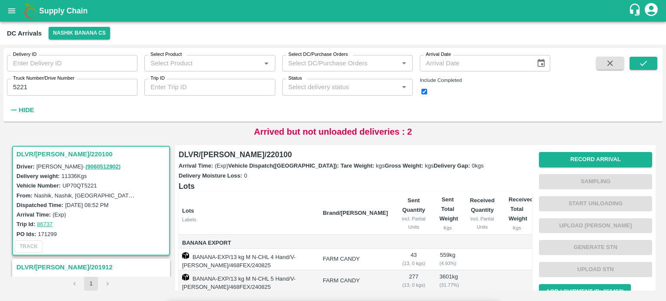
type input "[DATE] 07:00 AM"
type input "18760"
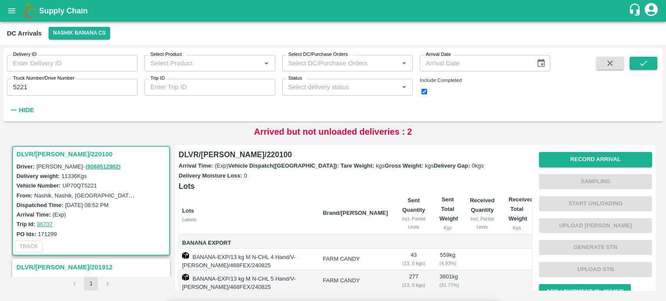
click at [0, 0] on input "Upload" at bounding box center [0, 0] width 0 height 0
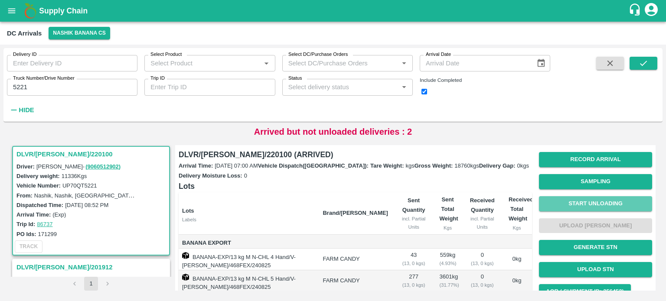
click at [581, 205] on button "Start Unloading" at bounding box center [595, 203] width 113 height 15
type input "46"
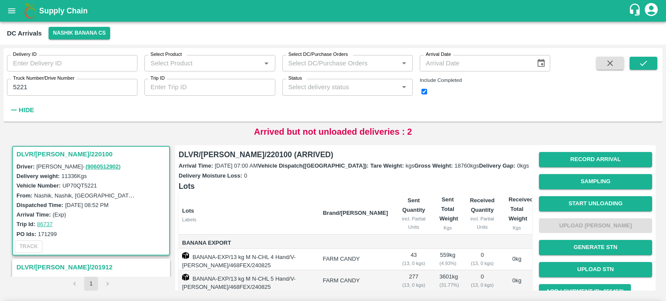
type input "286"
type input "310"
type input "163"
type input "67"
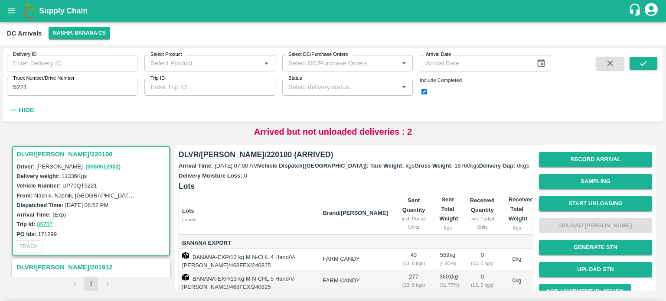
radio input "true"
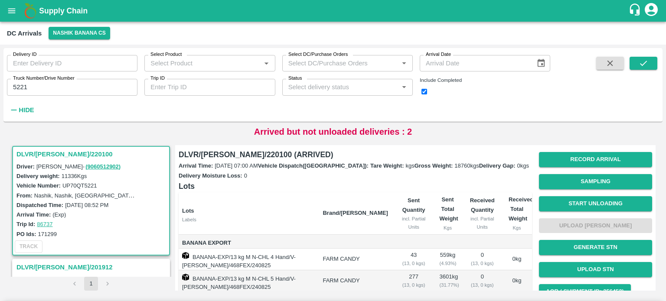
type input "46"
type input "286"
type input "310"
type input "163"
type input "67"
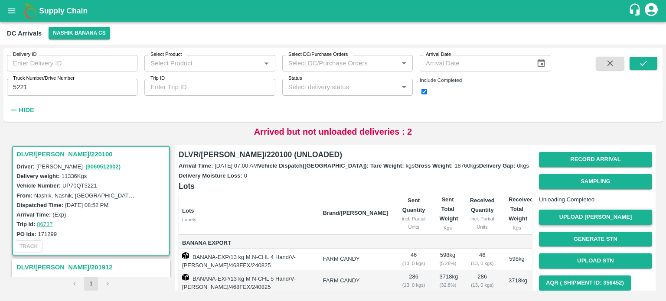
drag, startPoint x: 447, startPoint y: 218, endPoint x: 581, endPoint y: 223, distance: 133.6
click at [581, 223] on div "DLVR/[PERSON_NAME]/220100 (UNLOADED) Arrival Time: [DATE] 07:00 AM Vehicle Disp…" at bounding box center [412, 257] width 480 height 231
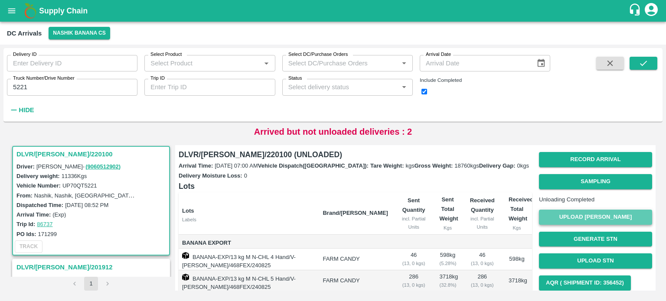
click at [581, 223] on button "Upload [PERSON_NAME]" at bounding box center [595, 217] width 113 height 15
type input "6440"
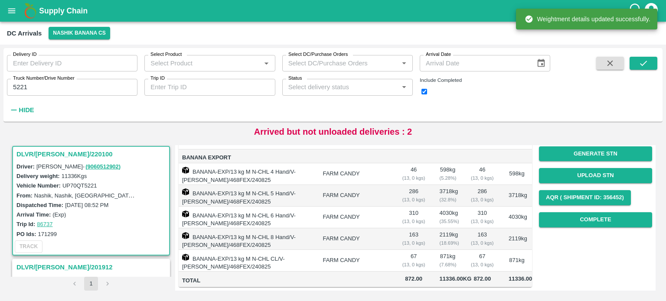
scroll to position [125, 0]
click at [589, 212] on button "Complete" at bounding box center [595, 219] width 113 height 15
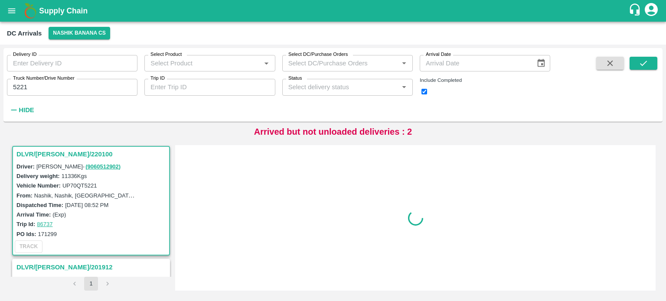
scroll to position [0, 0]
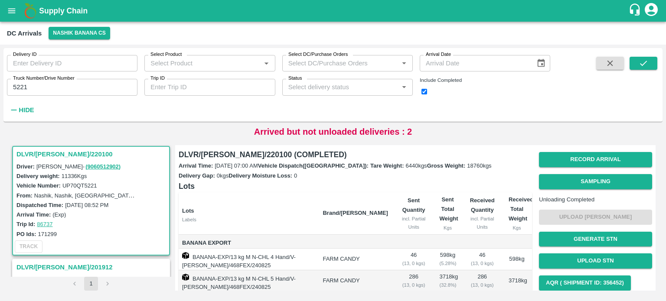
click at [20, 86] on input "5221" at bounding box center [72, 87] width 130 height 16
type input "0729"
click at [645, 61] on icon "submit" at bounding box center [643, 63] width 10 height 10
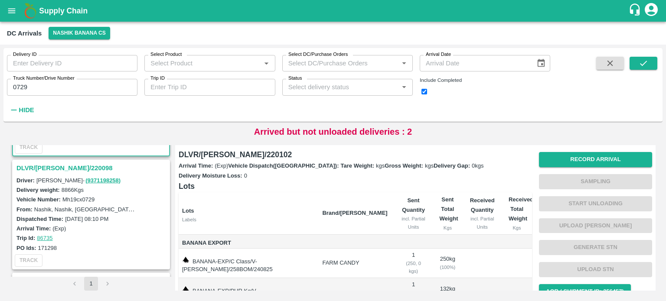
scroll to position [103, 0]
click at [52, 165] on h3 "DLVR/[PERSON_NAME]/220098" at bounding box center [92, 167] width 152 height 11
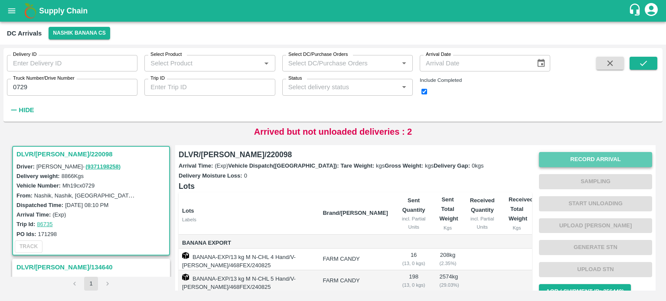
click at [579, 157] on button "Record Arrival" at bounding box center [595, 159] width 113 height 15
type input "15630"
type input "DD/MM/YYYY hh:mm aa"
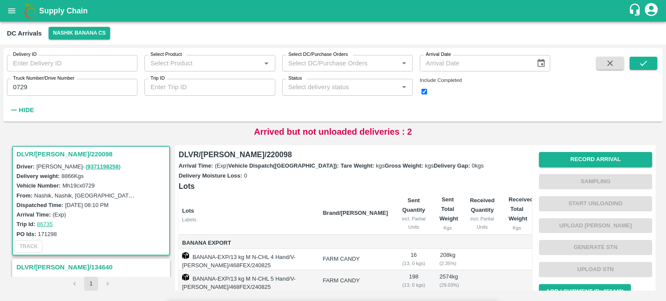
type input "[DATE] 08:45 AM"
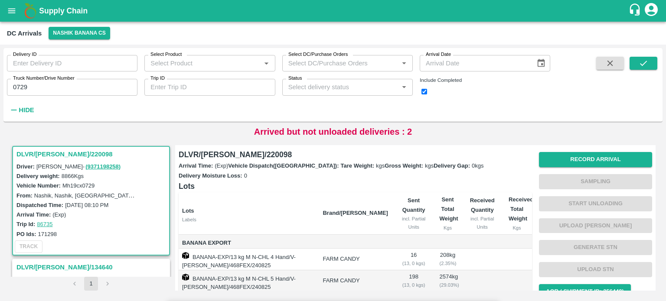
click at [0, 0] on input "Upload" at bounding box center [0, 0] width 0 height 0
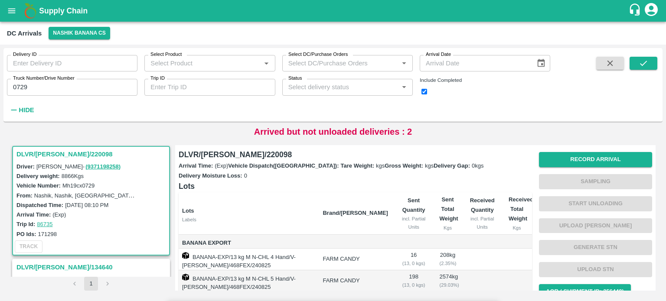
click at [0, 0] on input "Upload" at bounding box center [0, 0] width 0 height 0
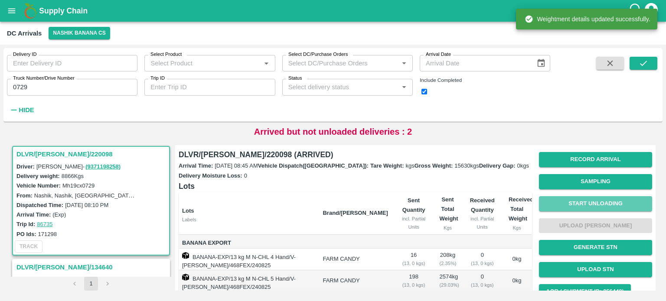
click at [592, 205] on button "Start Unloading" at bounding box center [595, 203] width 113 height 15
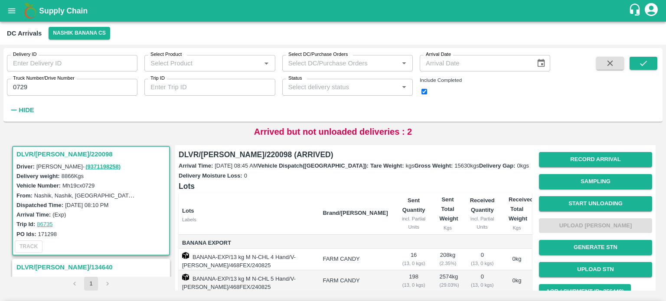
type input "11"
type input "176"
type input "405"
type input "54"
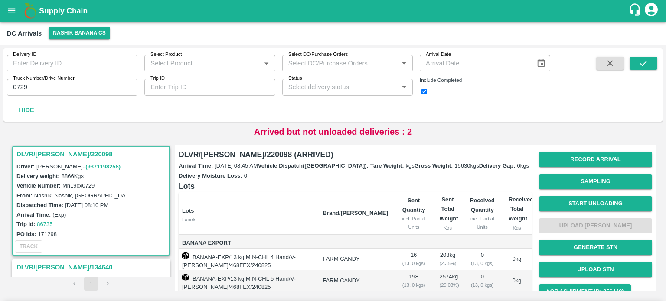
type input "26"
radio input "true"
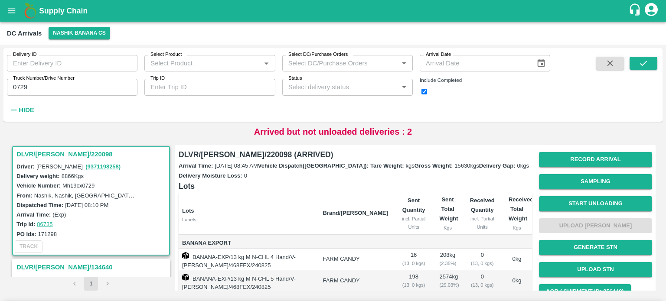
type input "11"
type input "176"
type input "405"
type input "54"
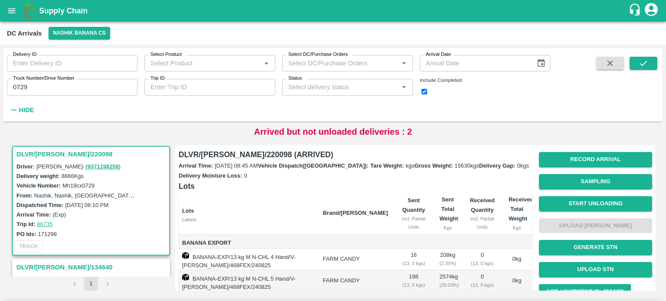
type input "26"
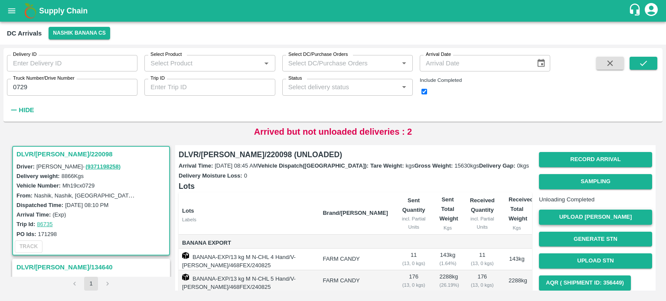
click at [603, 225] on button "Upload [PERSON_NAME]" at bounding box center [595, 217] width 113 height 15
type input "6185"
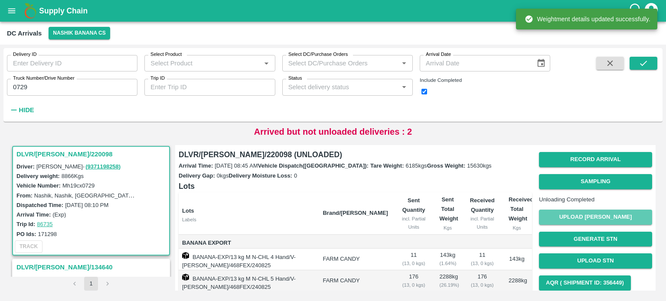
click at [570, 225] on button "Upload [PERSON_NAME]" at bounding box center [595, 217] width 113 height 15
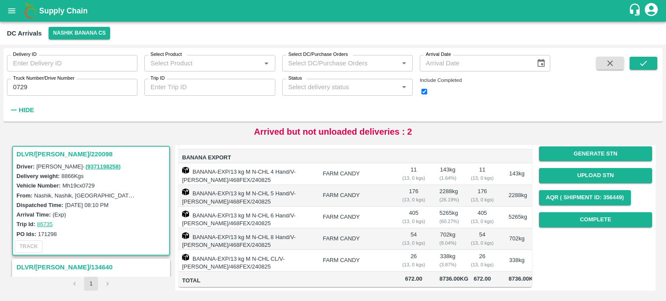
scroll to position [139, 0]
click at [583, 212] on button "Complete" at bounding box center [595, 219] width 113 height 15
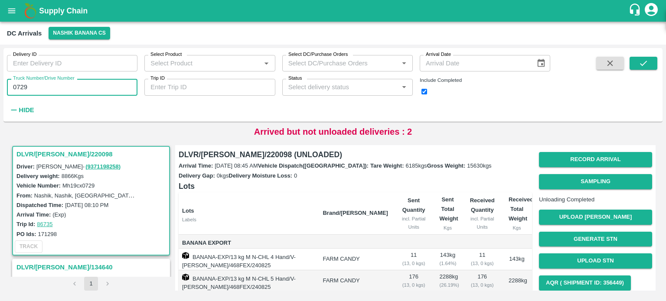
click at [20, 89] on input "0729" at bounding box center [72, 87] width 130 height 16
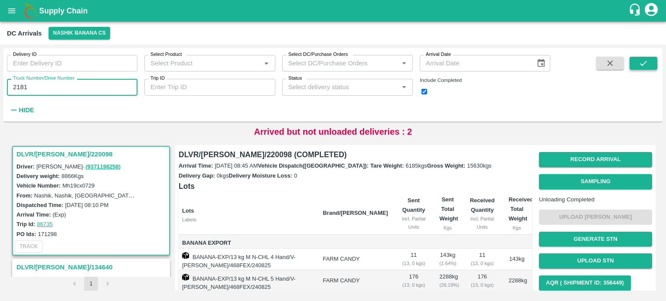
type input "2181"
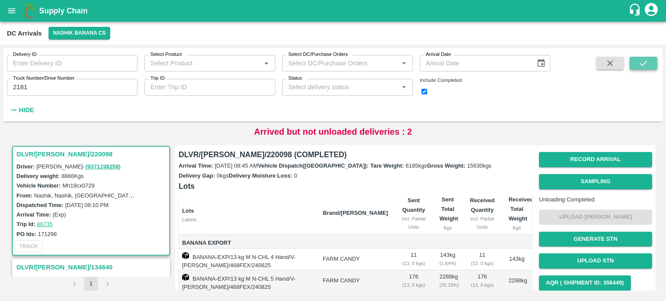
click at [641, 65] on icon "submit" at bounding box center [643, 63] width 10 height 10
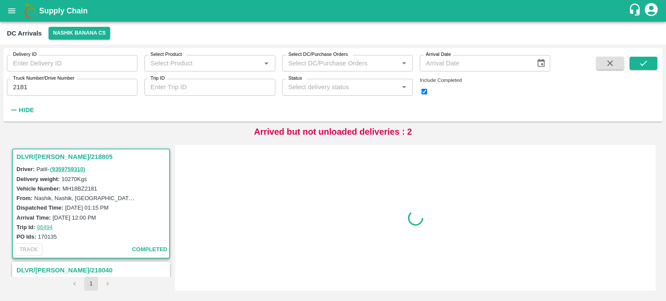
click at [607, 65] on icon "button" at bounding box center [610, 64] width 6 height 6
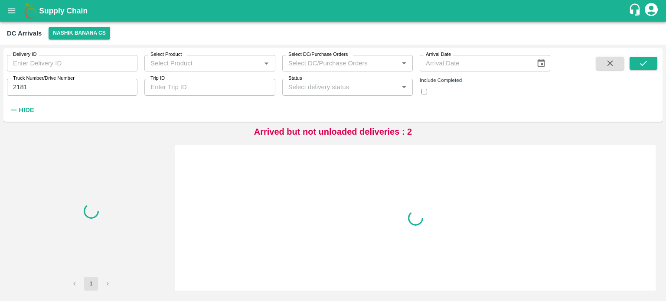
checkbox input "false"
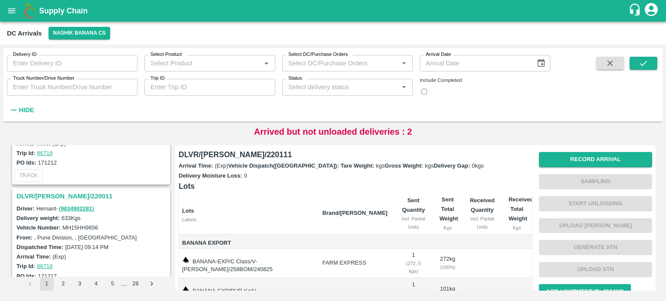
scroll to position [980, 0]
click at [70, 190] on h3 "DLVR/[PERSON_NAME]/220011" at bounding box center [92, 195] width 152 height 11
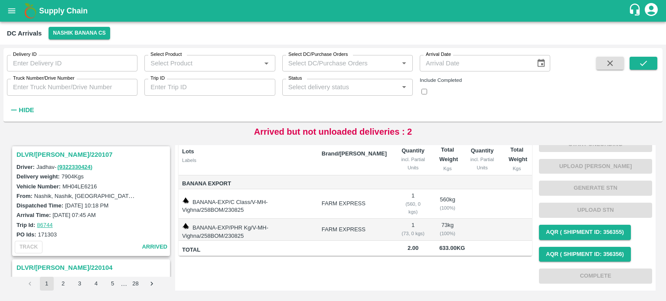
scroll to position [199, 0]
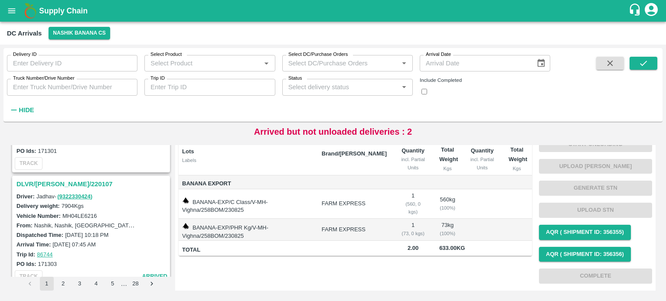
click at [64, 184] on h3 "DLVR/[PERSON_NAME]/220107" at bounding box center [92, 184] width 152 height 11
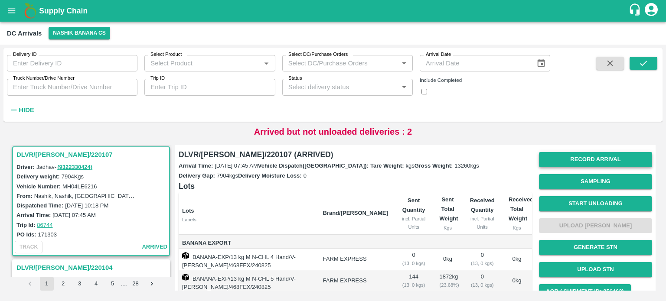
click at [594, 157] on button "Record Arrival" at bounding box center [595, 159] width 113 height 15
click at [595, 204] on button "Start Unloading" at bounding box center [595, 203] width 113 height 15
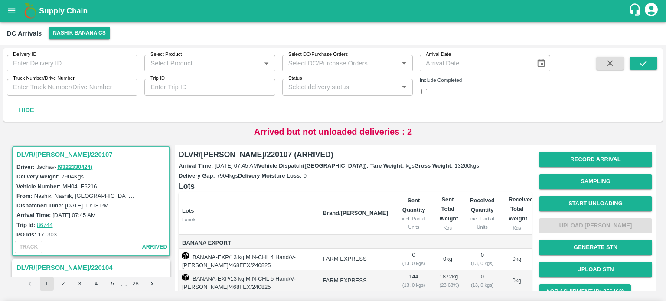
type input "44"
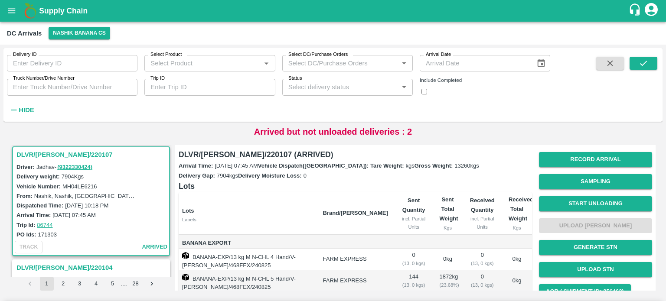
radio input "true"
type input "44"
type input "136"
type input "107"
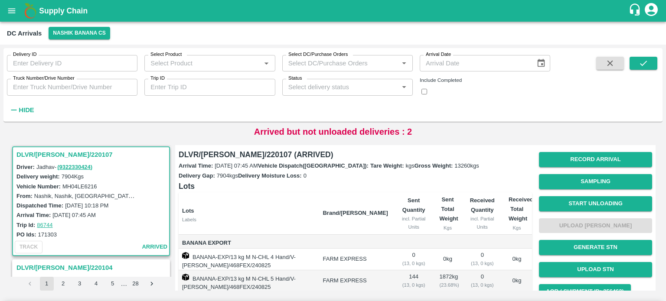
type input "36"
type input "7"
type input "106"
type input "69"
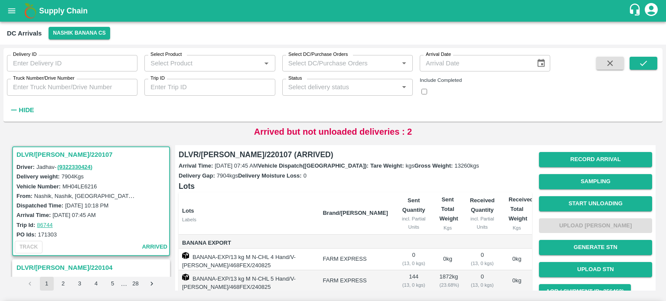
scroll to position [26, 0]
type input "3"
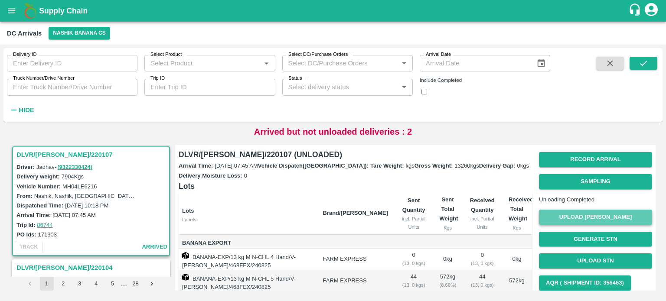
click at [587, 225] on button "Upload [PERSON_NAME]" at bounding box center [595, 217] width 113 height 15
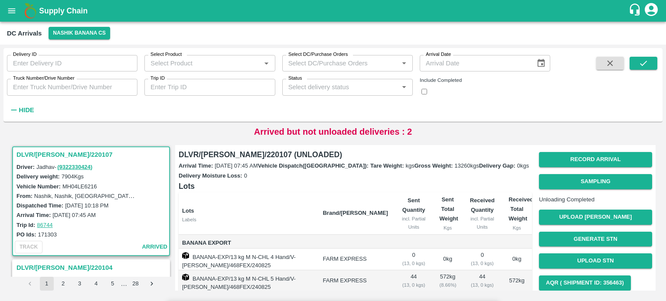
type input "6010"
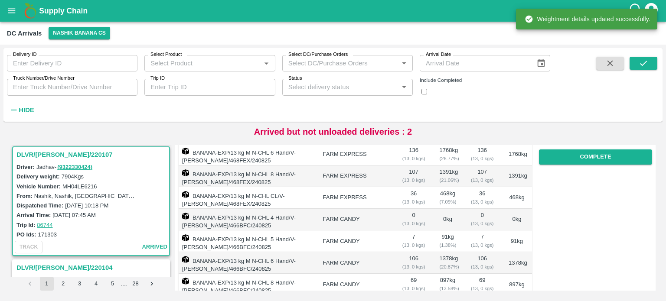
scroll to position [149, 0]
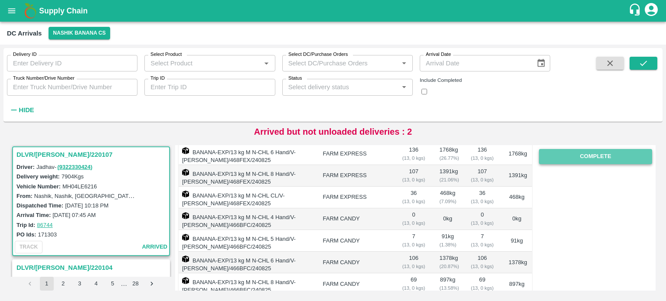
click at [582, 164] on button "Complete" at bounding box center [595, 156] width 113 height 15
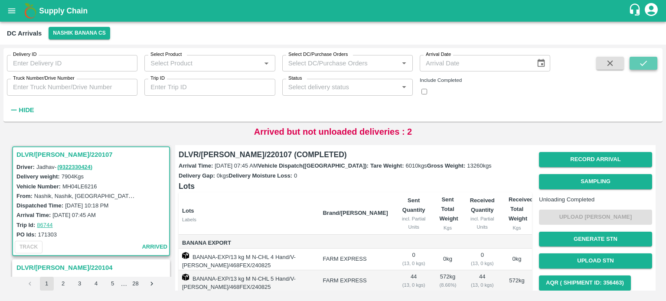
click at [638, 64] on button "submit" at bounding box center [643, 63] width 28 height 13
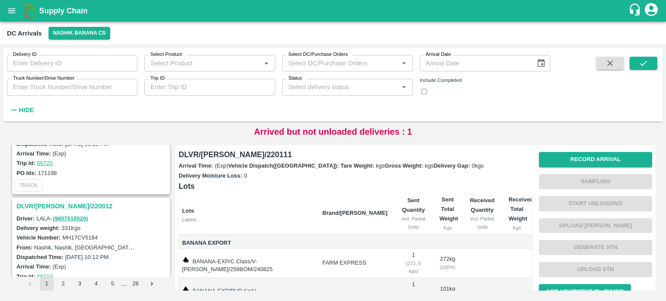
scroll to position [709, 0]
